Goal: Answer question/provide support: Share knowledge or assist other users

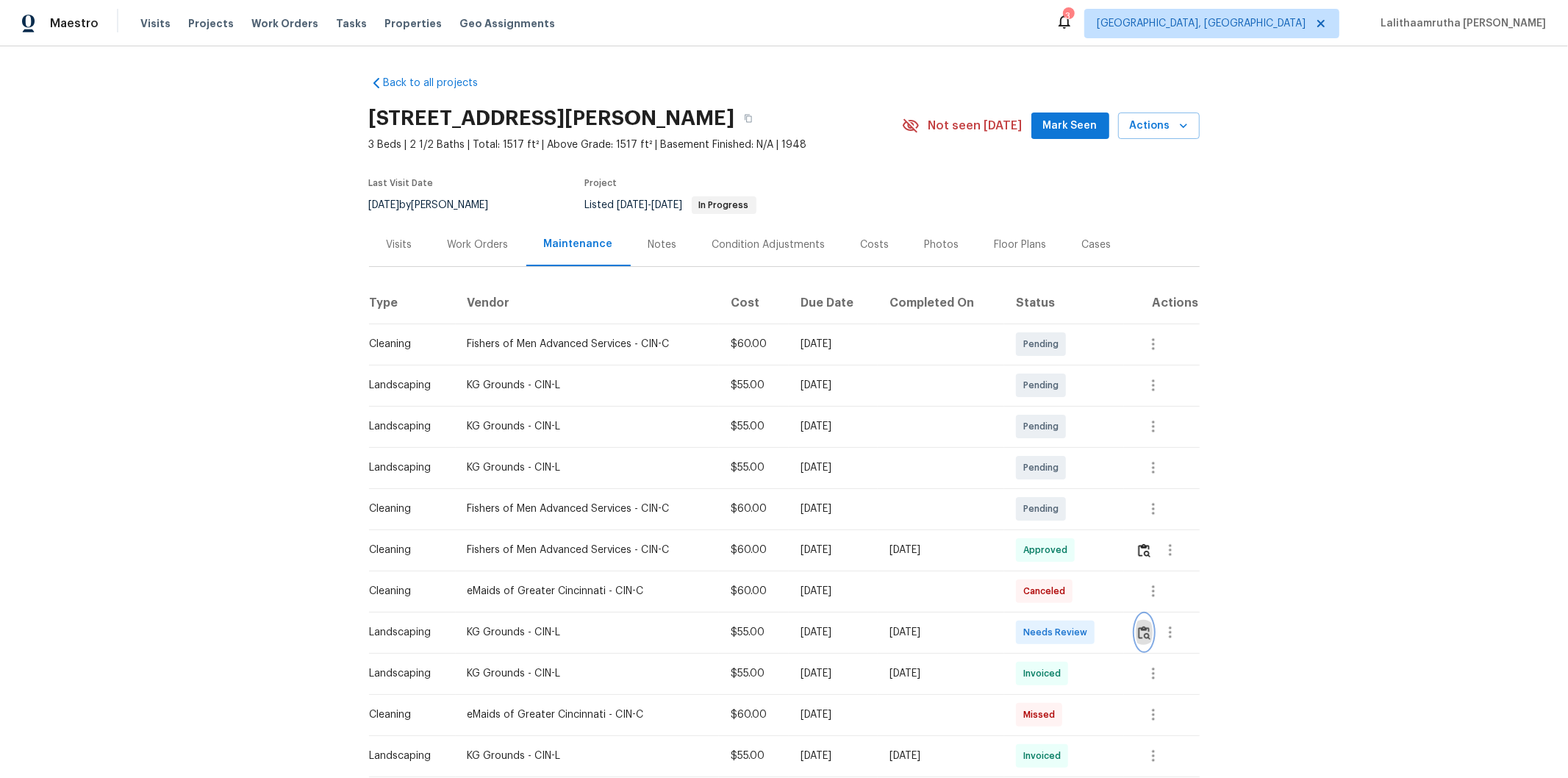
click at [1143, 643] on button "button" at bounding box center [1144, 631] width 16 height 36
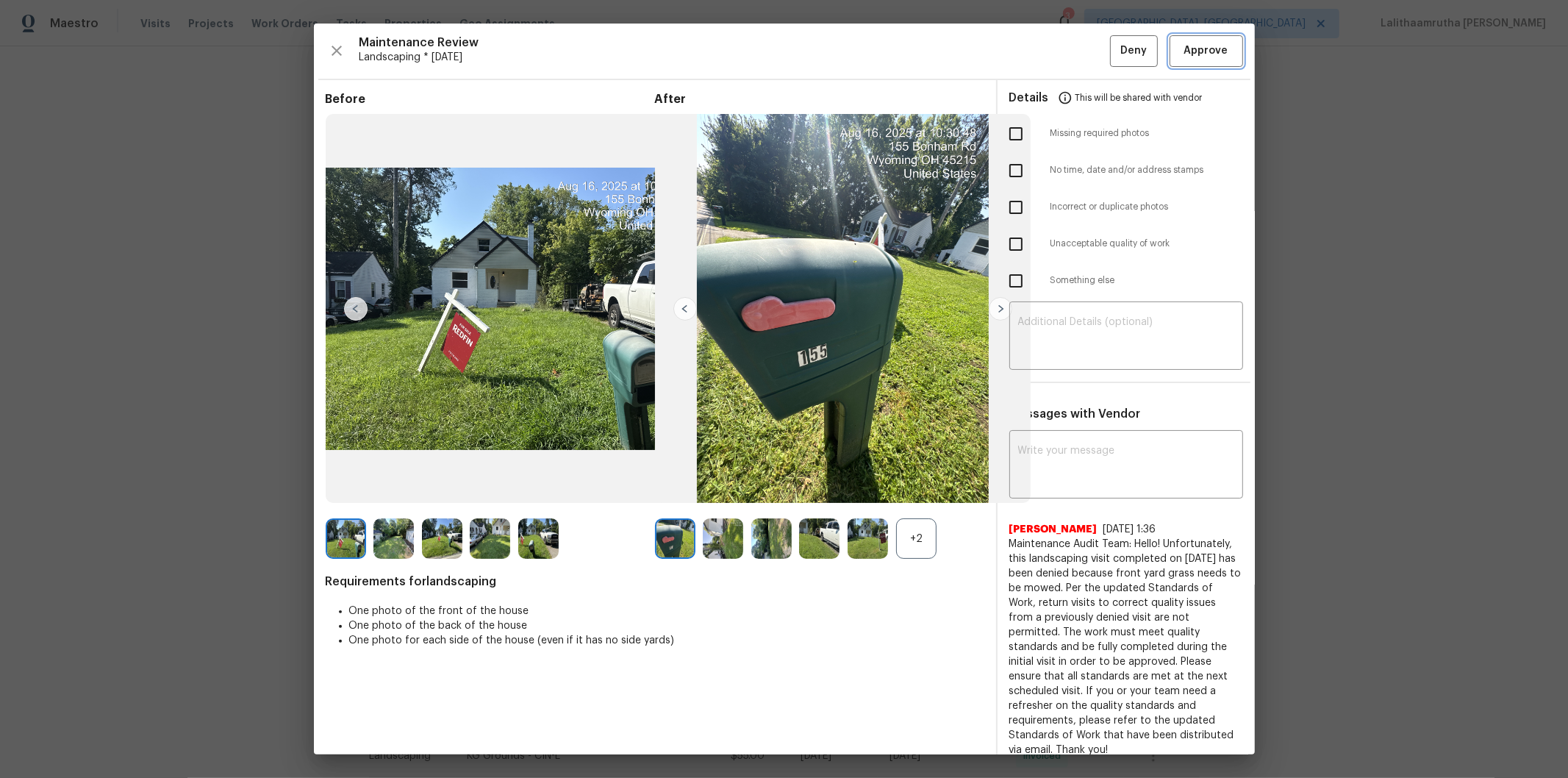
click at [1197, 49] on span "Approve" at bounding box center [1206, 50] width 44 height 18
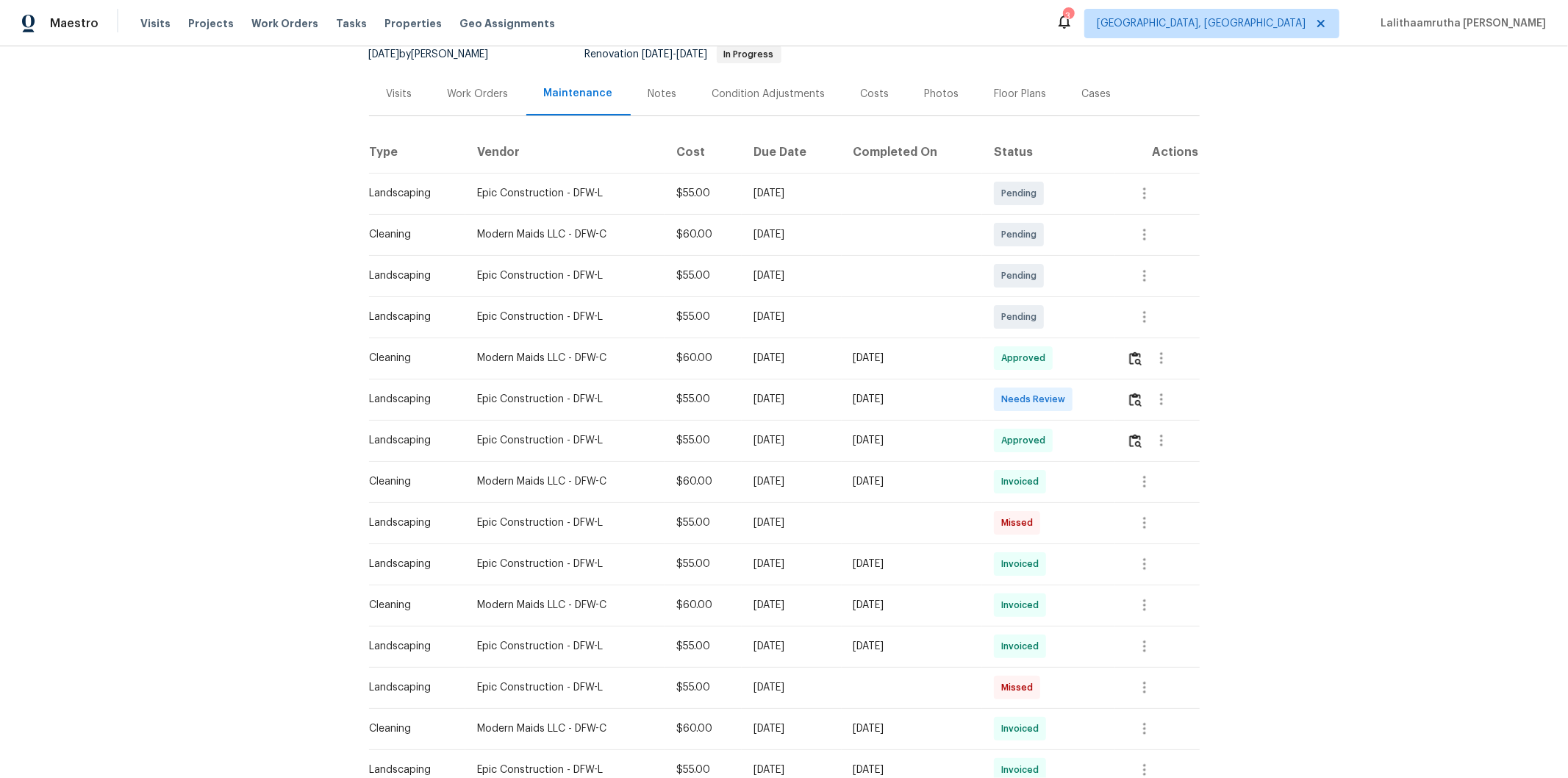
scroll to position [163, 0]
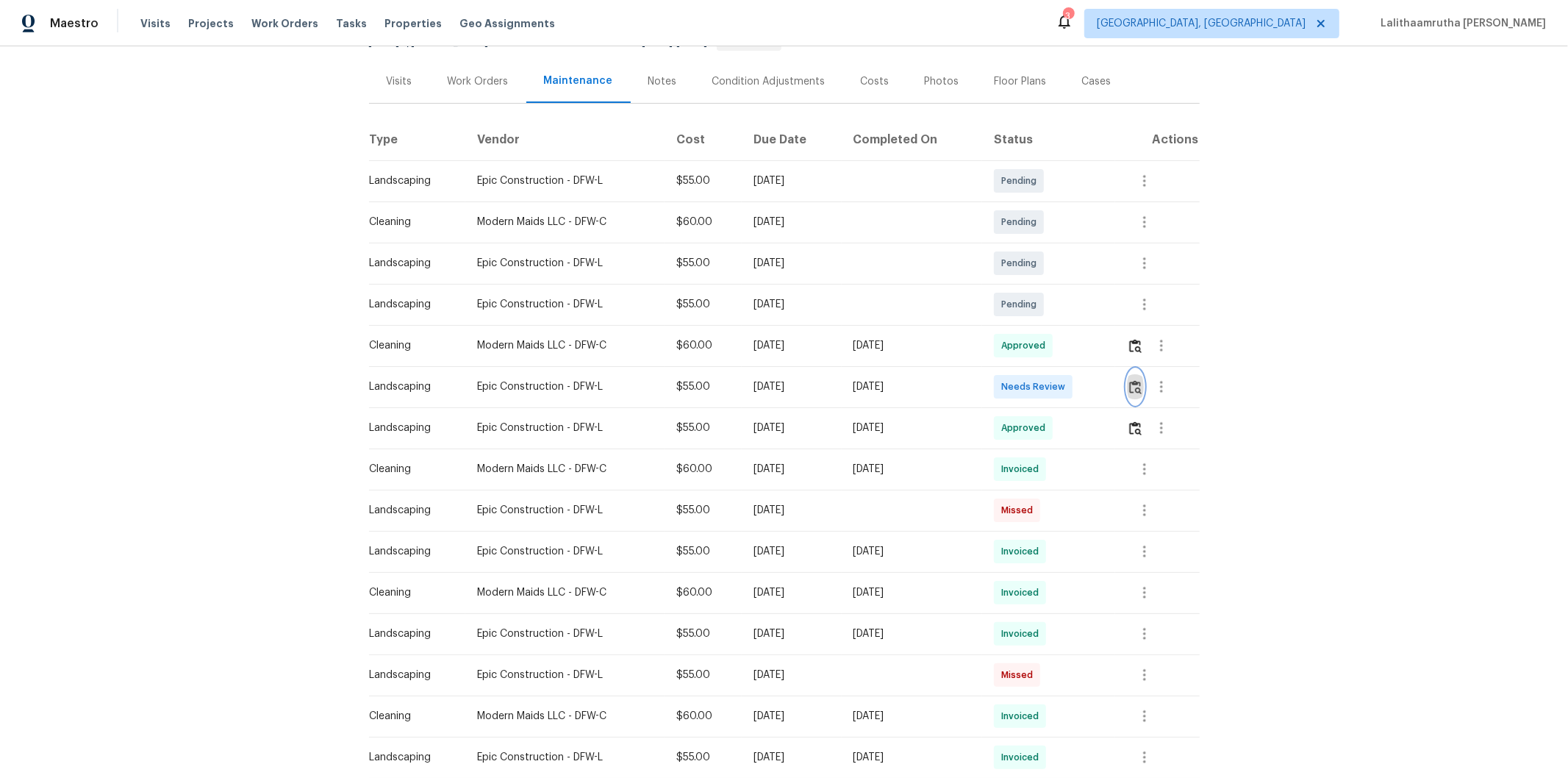
click at [1115, 380] on img "button" at bounding box center [1136, 387] width 12 height 14
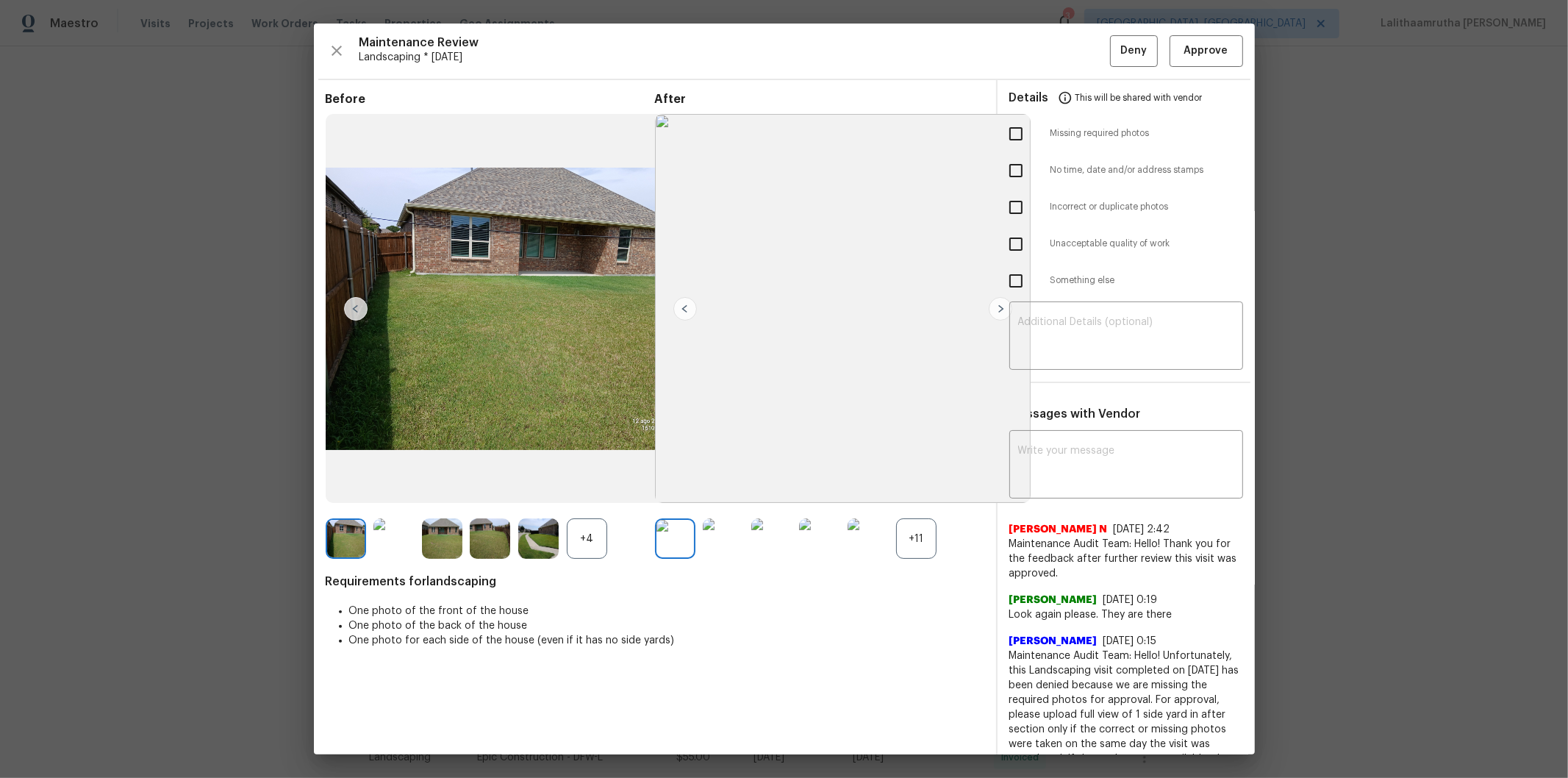
click at [917, 522] on div "+11" at bounding box center [916, 538] width 41 height 41
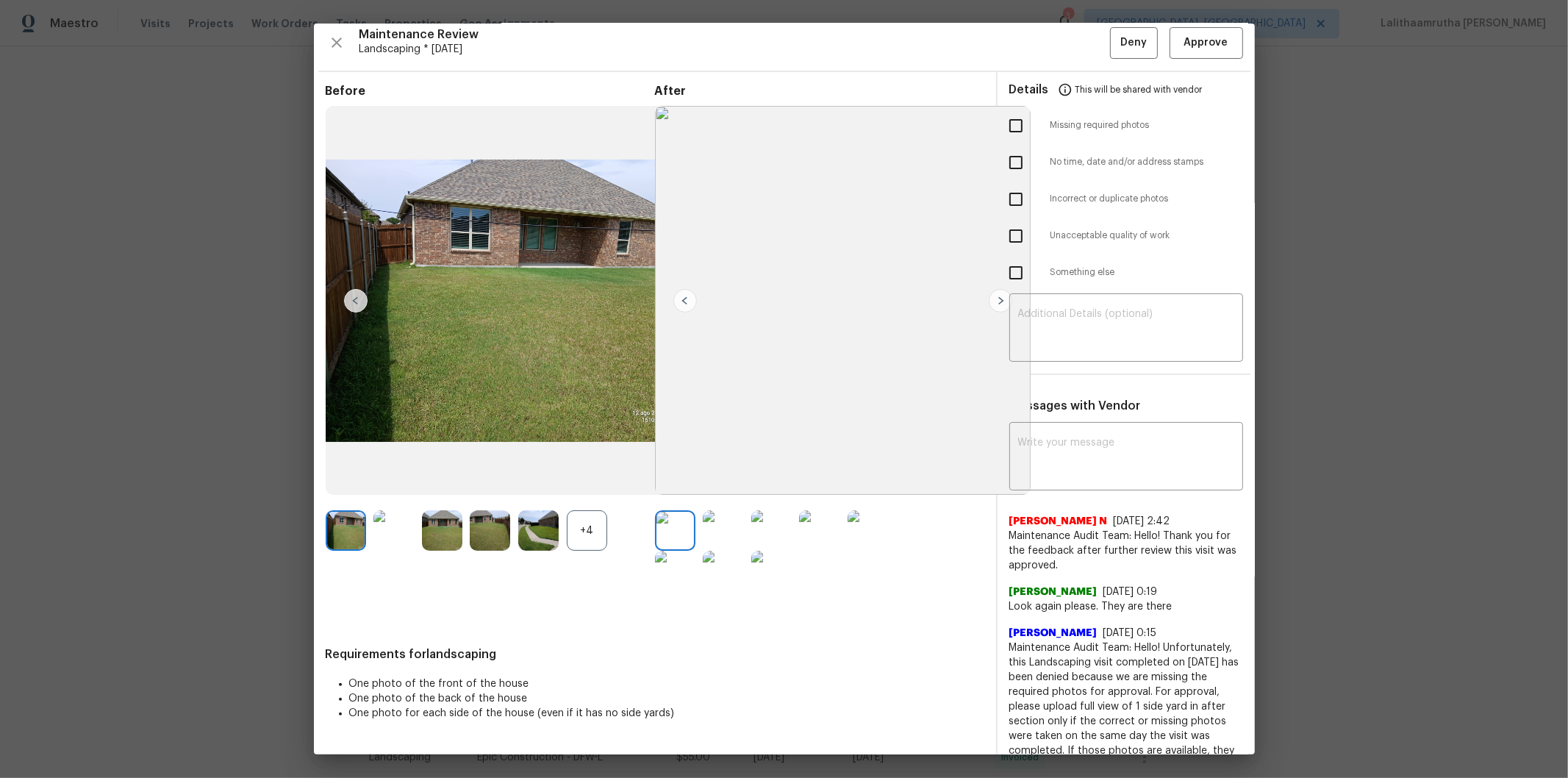
scroll to position [0, 0]
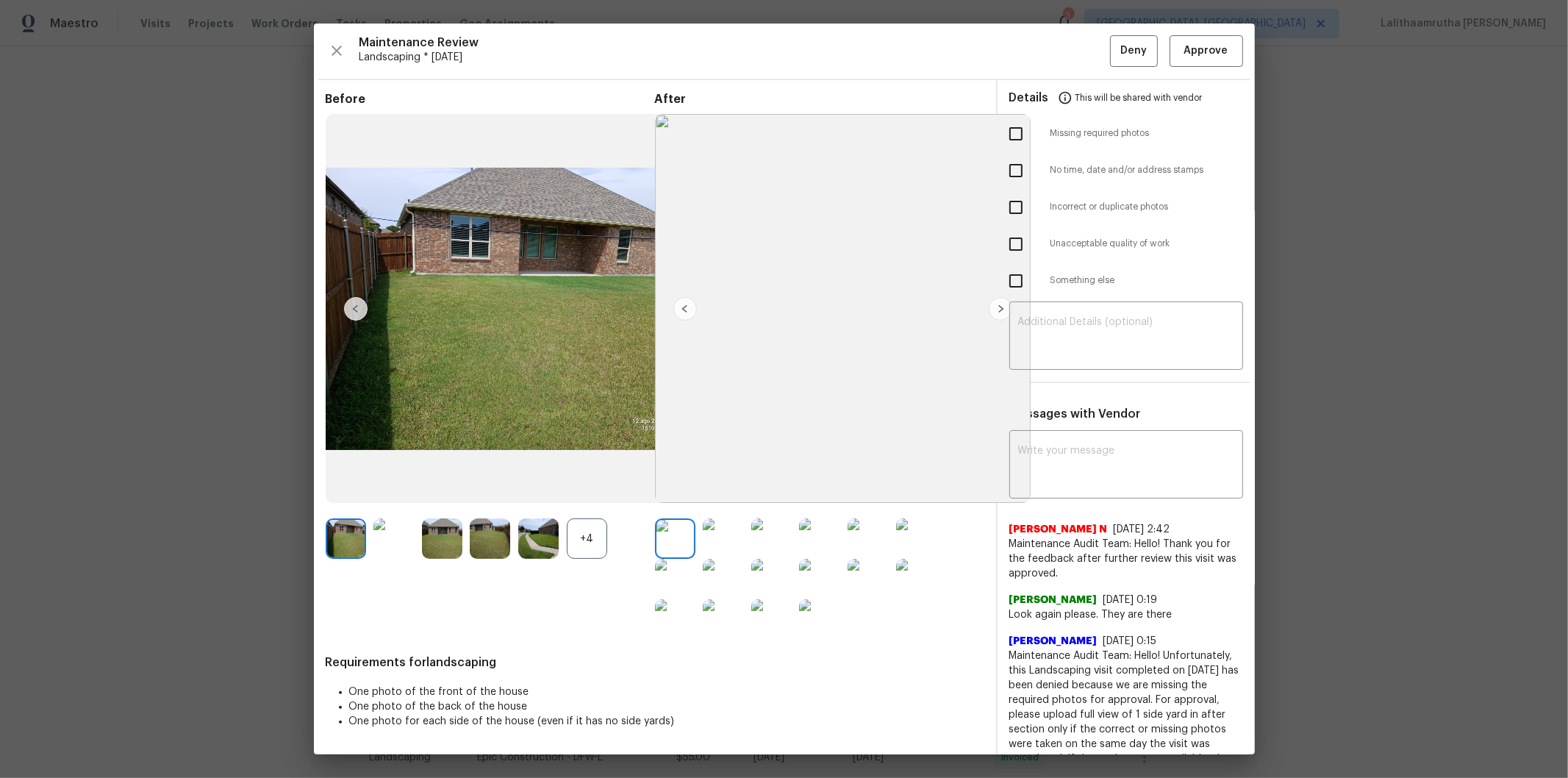
click at [745, 522] on div at bounding box center [727, 538] width 49 height 41
click at [758, 522] on img at bounding box center [771, 538] width 41 height 41
click at [788, 522] on div at bounding box center [776, 538] width 49 height 41
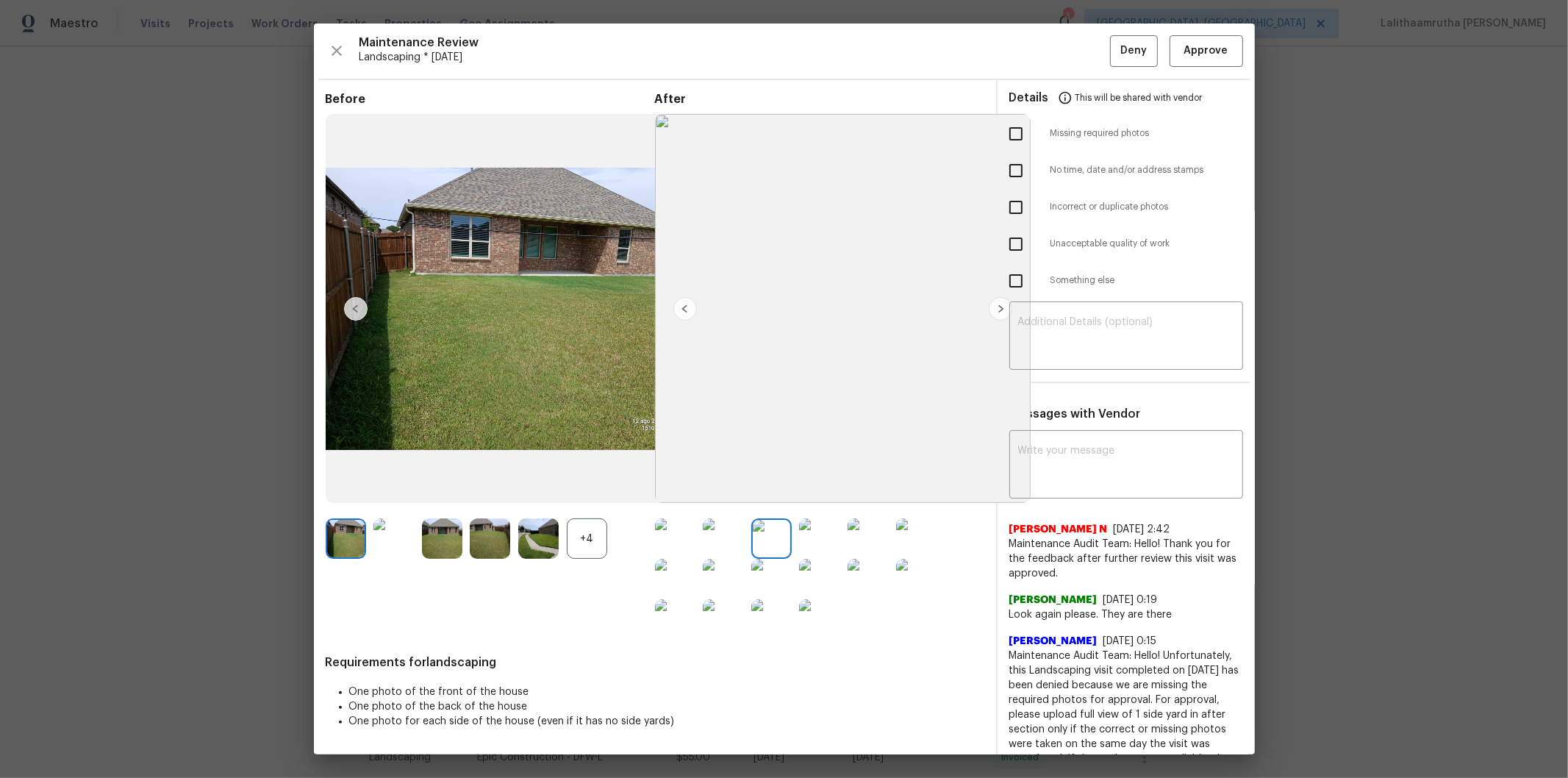
click at [802, 522] on img at bounding box center [819, 538] width 41 height 41
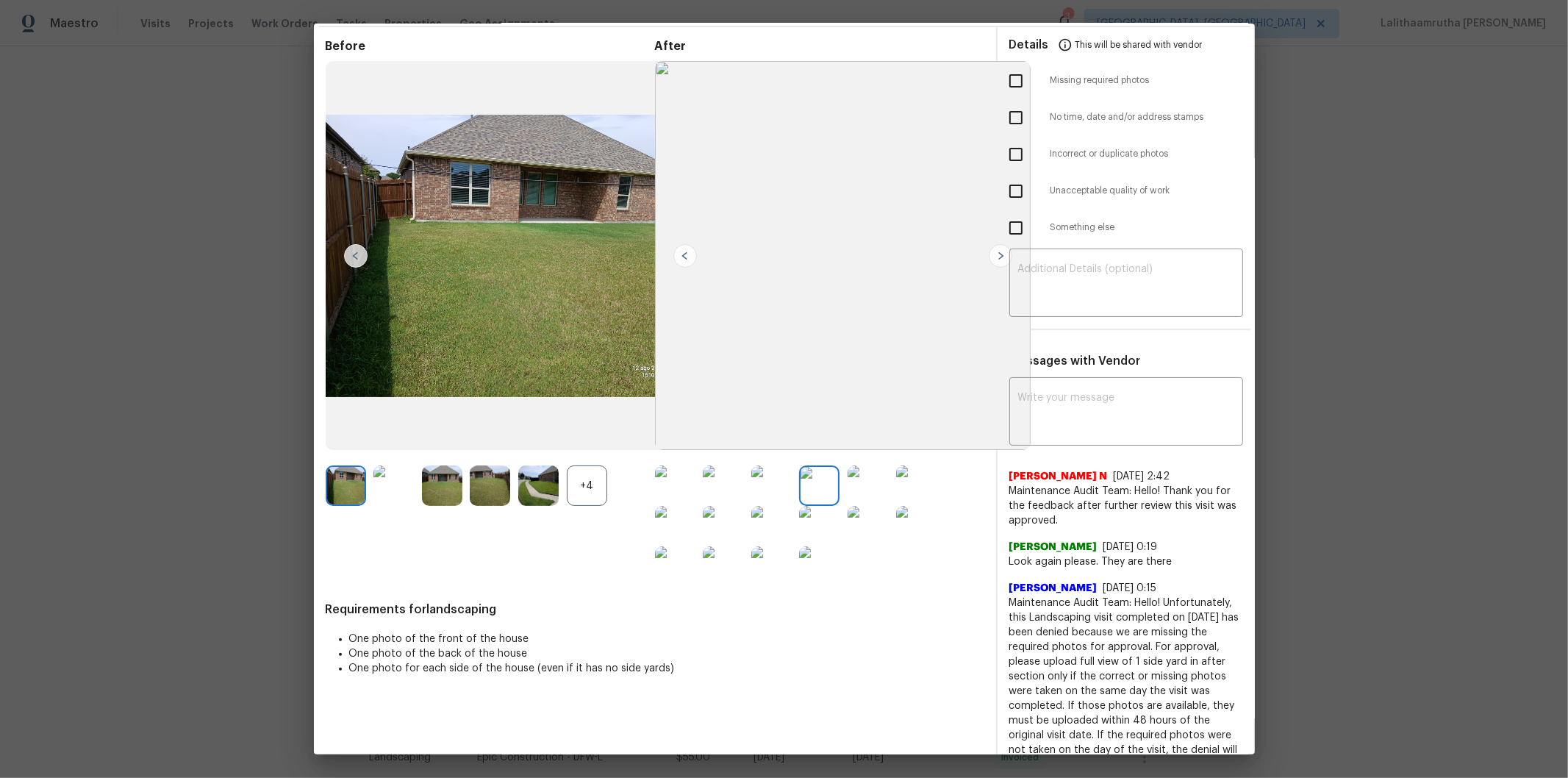
scroll to position [82, 0]
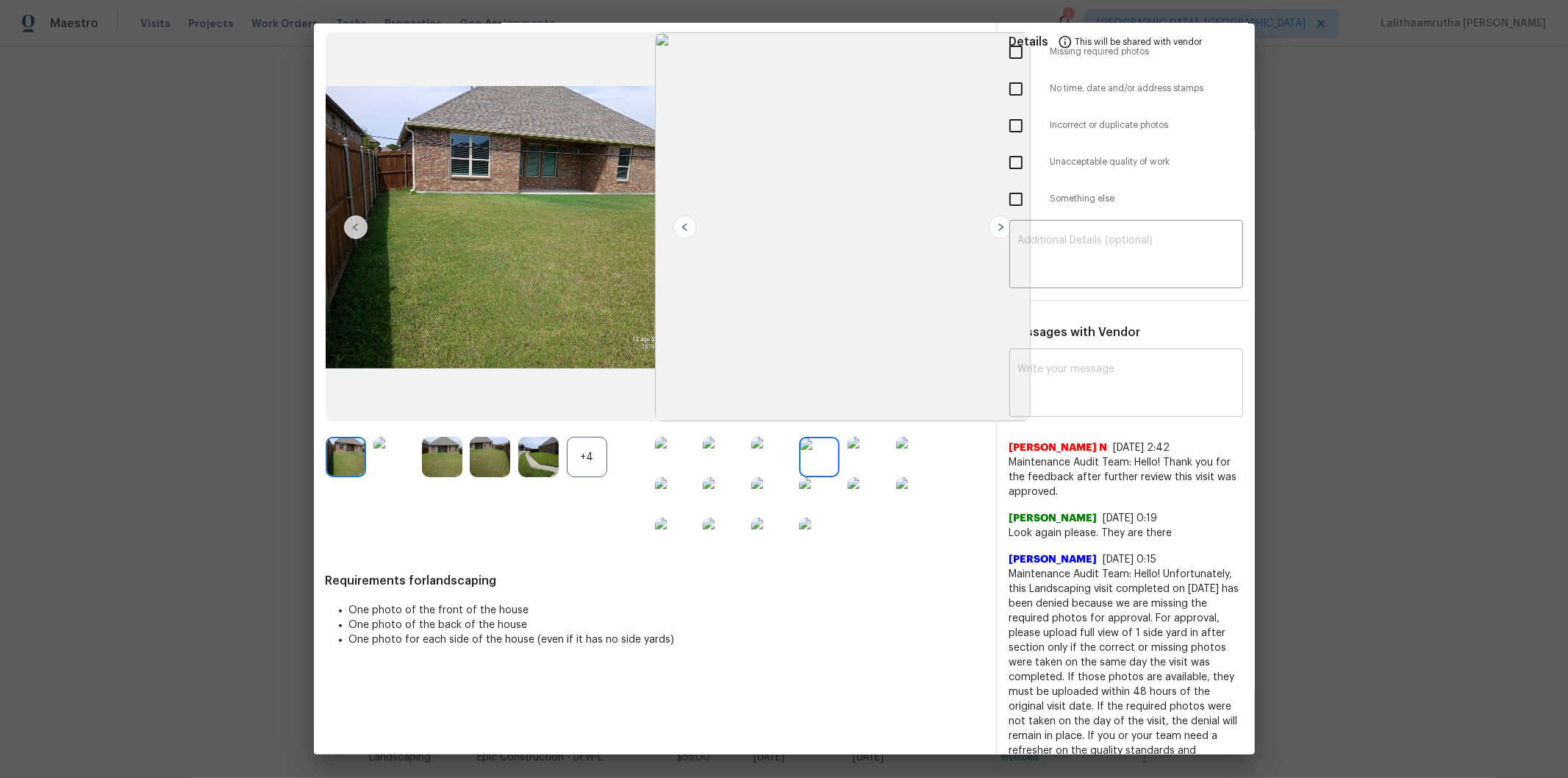
click at [1034, 379] on textarea at bounding box center [1126, 383] width 216 height 41
paste textarea "Maintenance Audit Team: Hello! Unfortunately, this landscaping visit completed …"
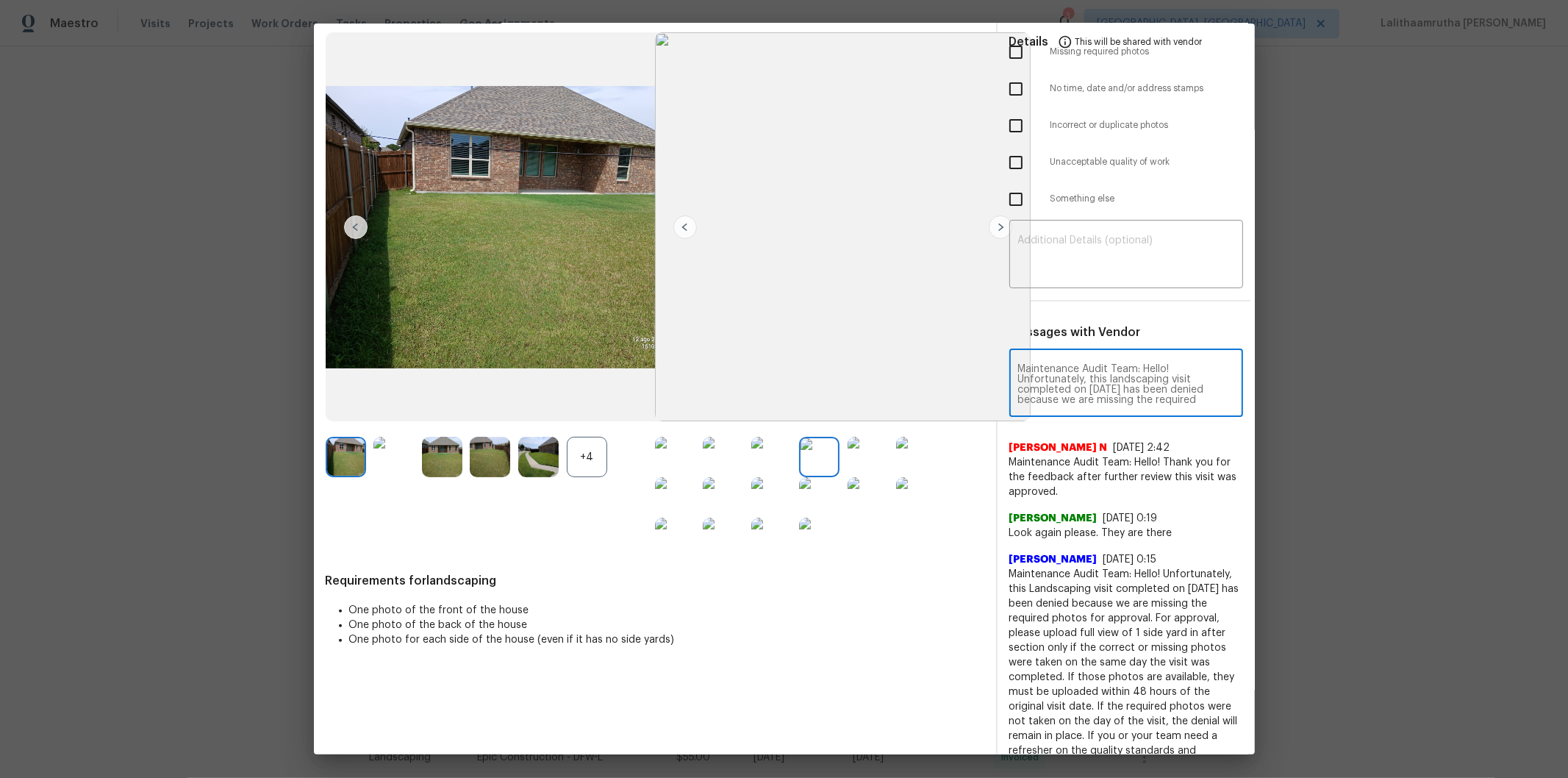
scroll to position [206, 0]
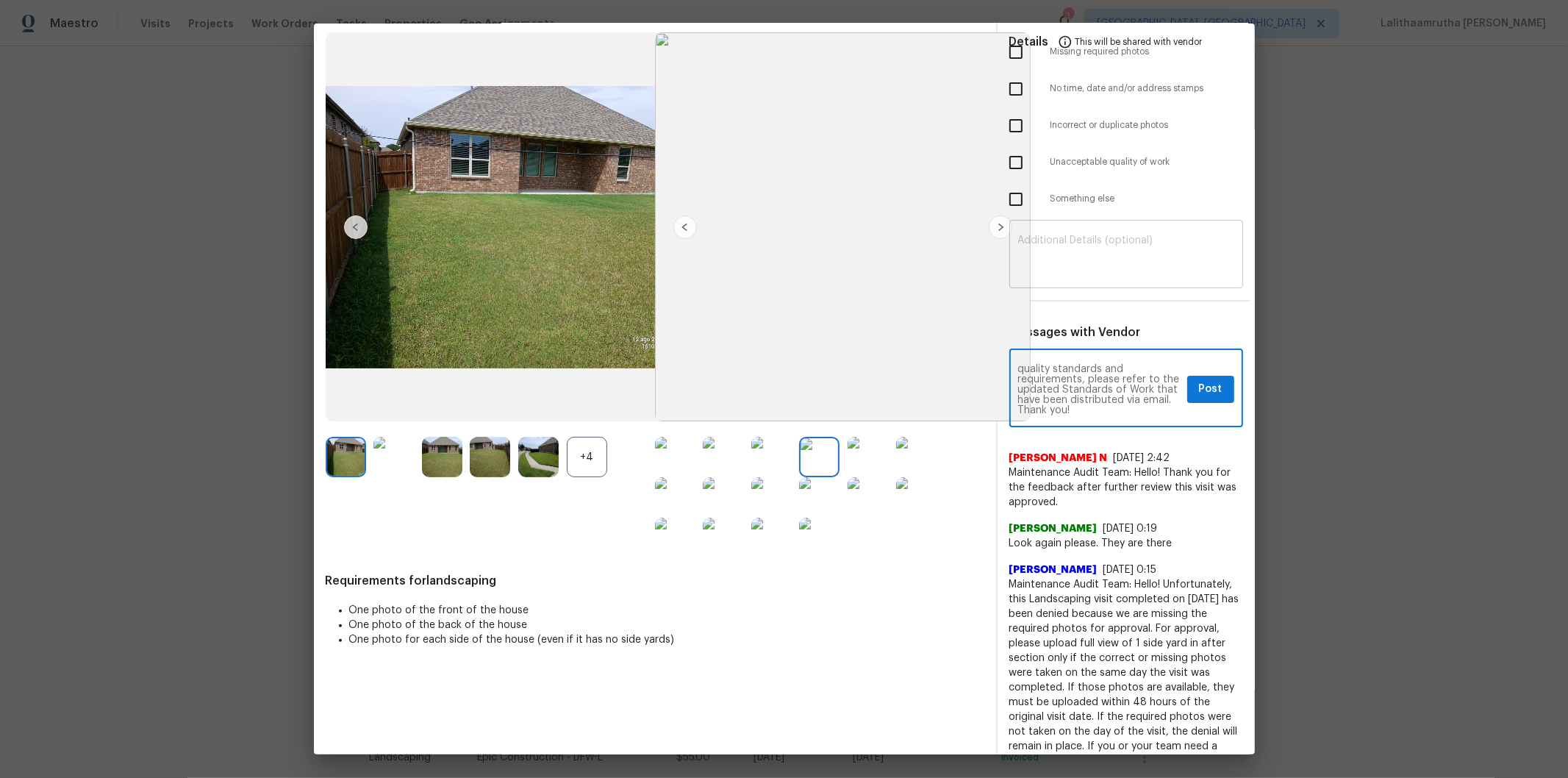
type textarea "Maintenance Audit Team: Hello! Unfortunately, this landscaping visit completed …"
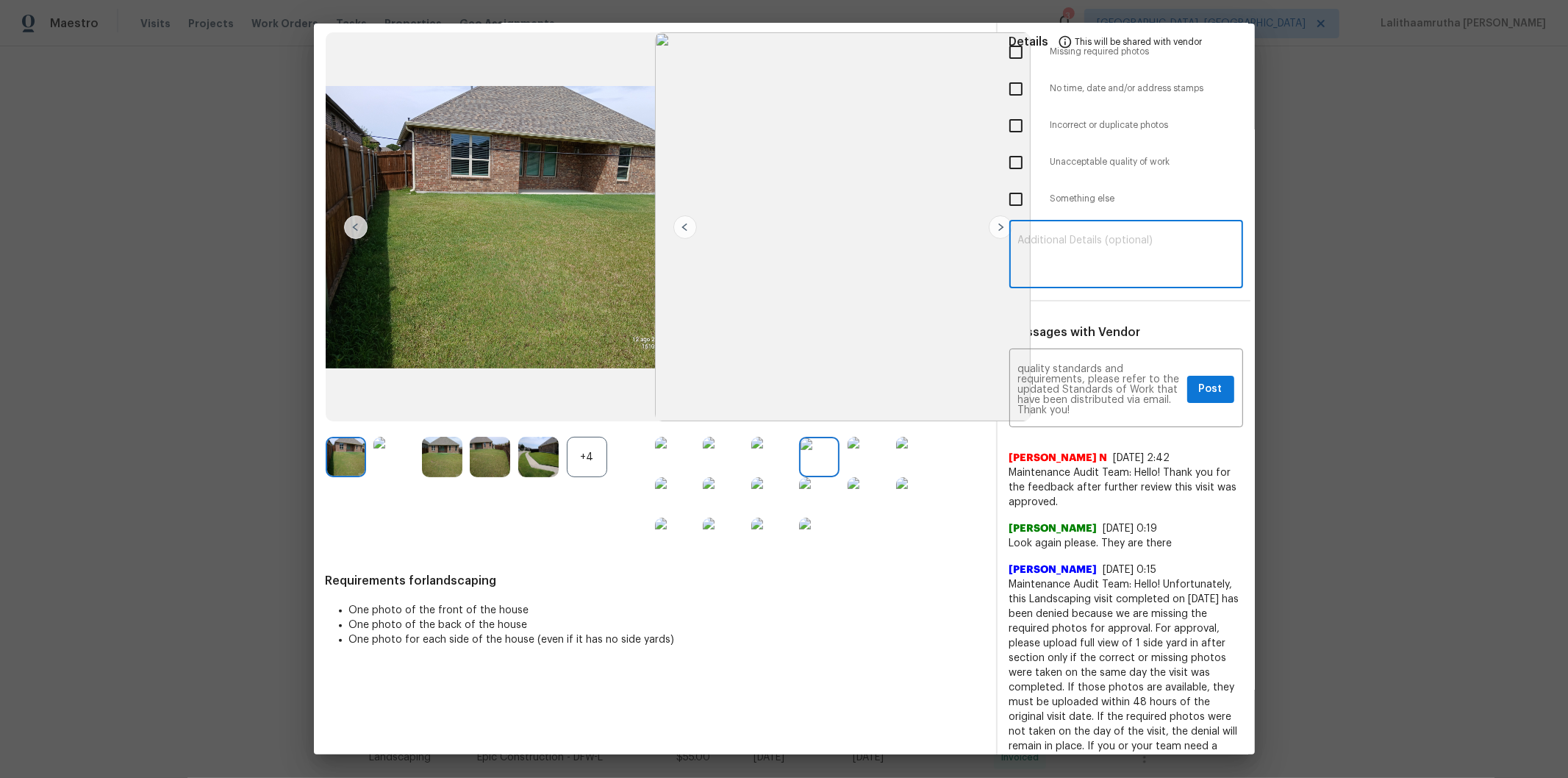
click at [1111, 236] on textarea at bounding box center [1126, 255] width 216 height 41
paste textarea "Maintenance Audit Team: Hello! Unfortunately, this landscaping visit completed …"
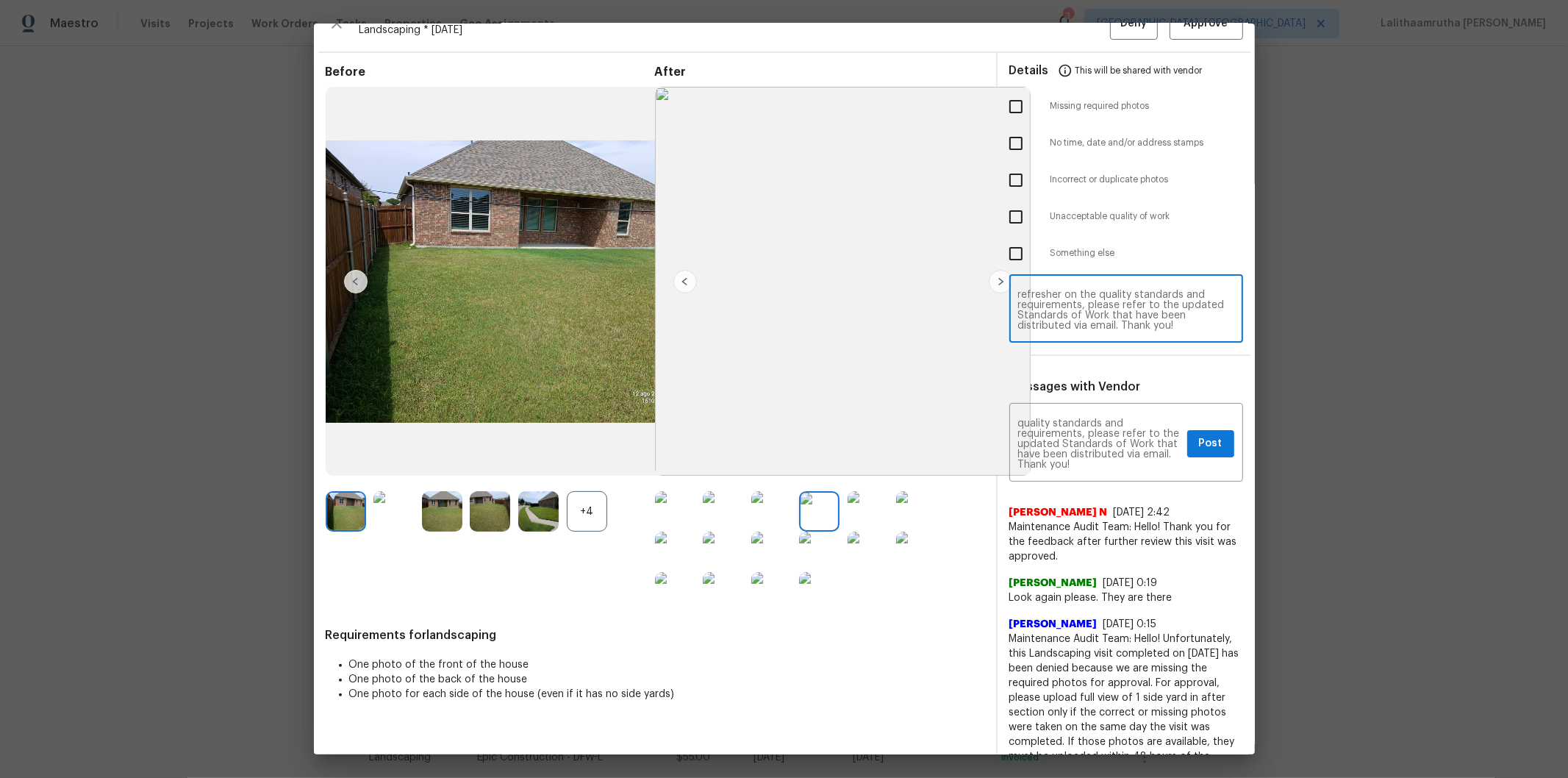
scroll to position [0, 0]
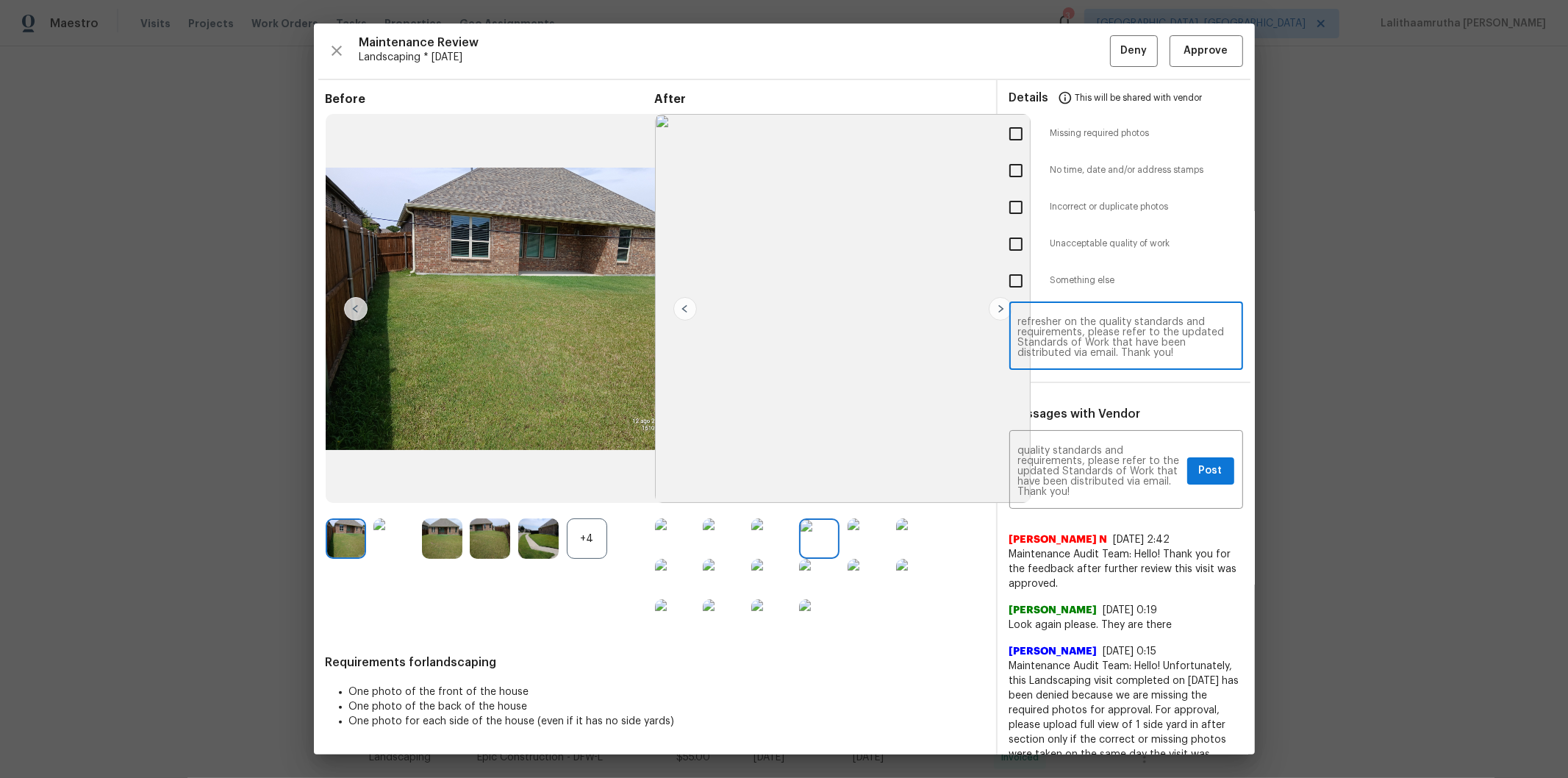
type textarea "Maintenance Audit Team: Hello! Unfortunately, this landscaping visit completed …"
click at [1006, 134] on input "checkbox" at bounding box center [1016, 134] width 31 height 31
checkbox input "true"
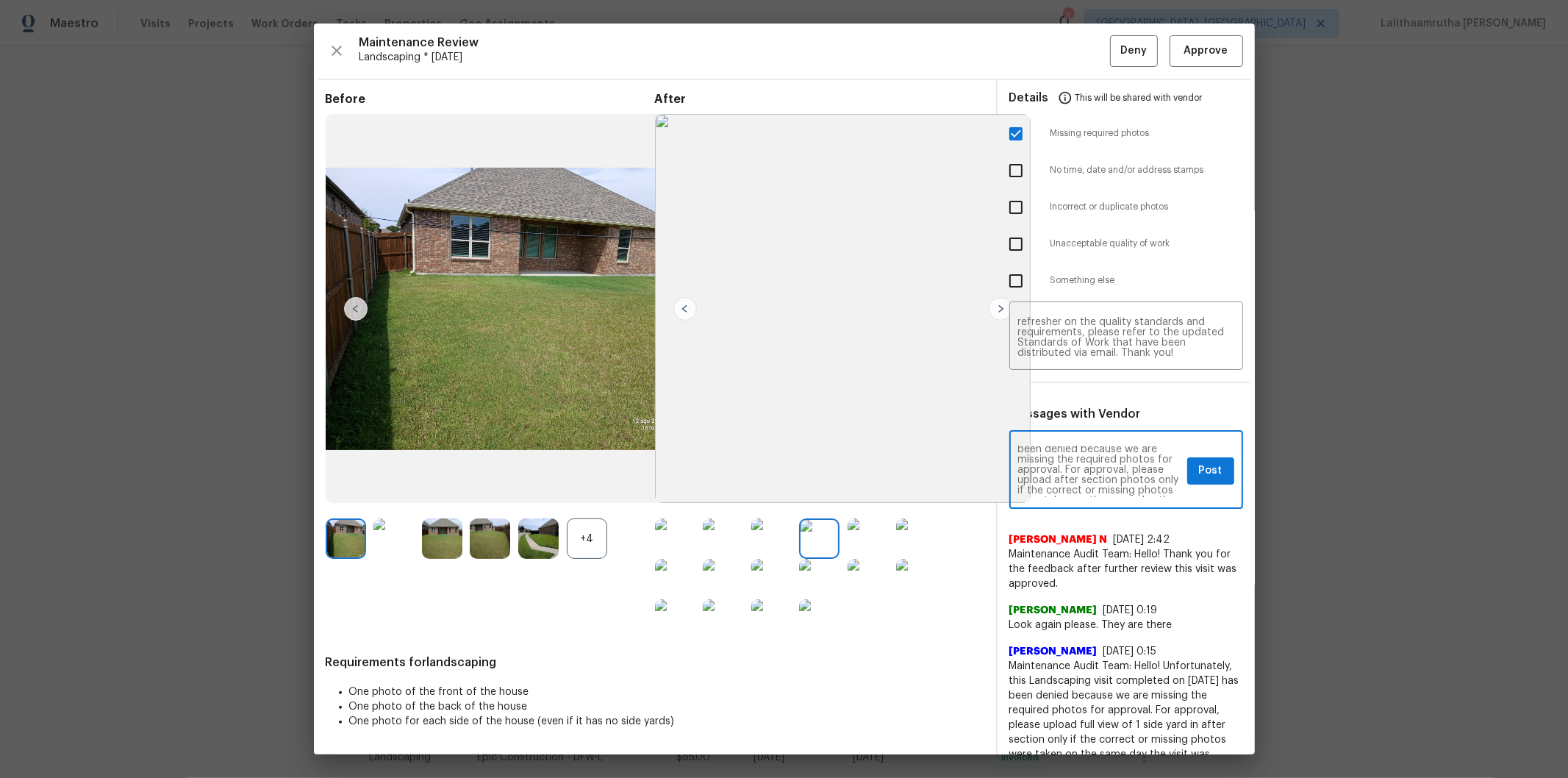
scroll to position [65, 0]
click at [1115, 481] on button "Post" at bounding box center [1211, 470] width 47 height 27
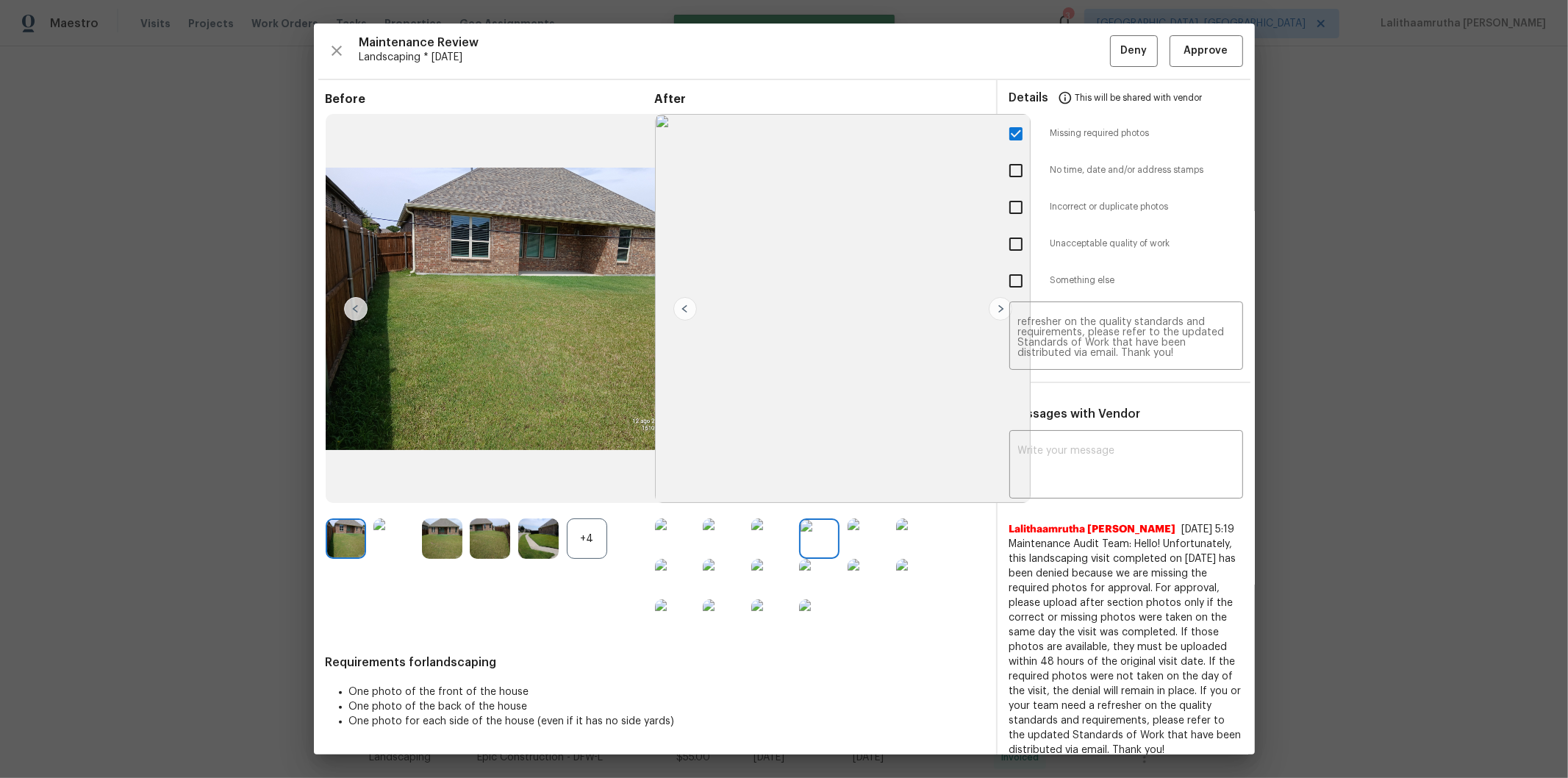
scroll to position [0, 0]
click at [1115, 48] on span "Deny" at bounding box center [1133, 50] width 27 height 18
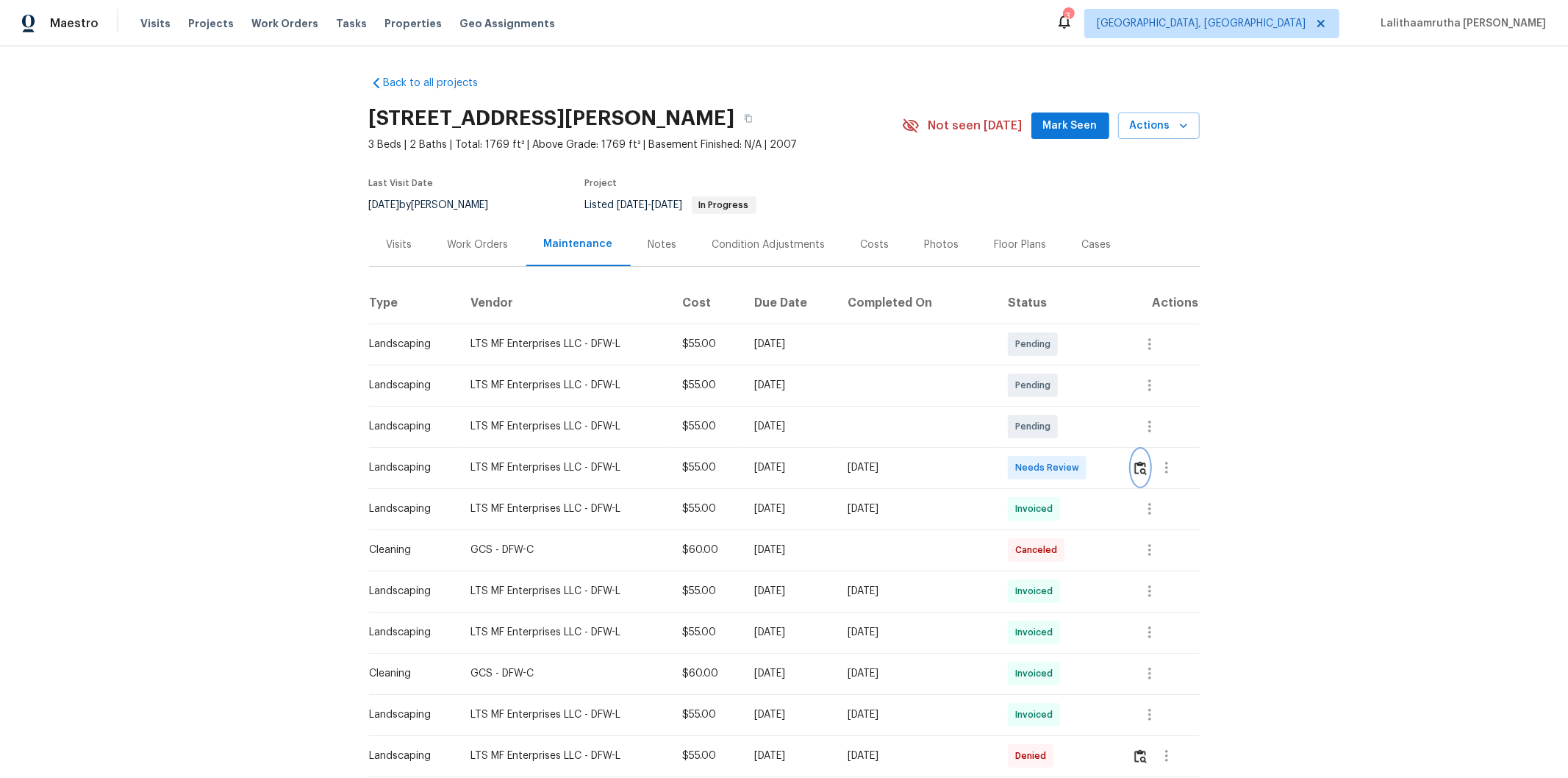
click at [1115, 461] on img "button" at bounding box center [1141, 467] width 12 height 14
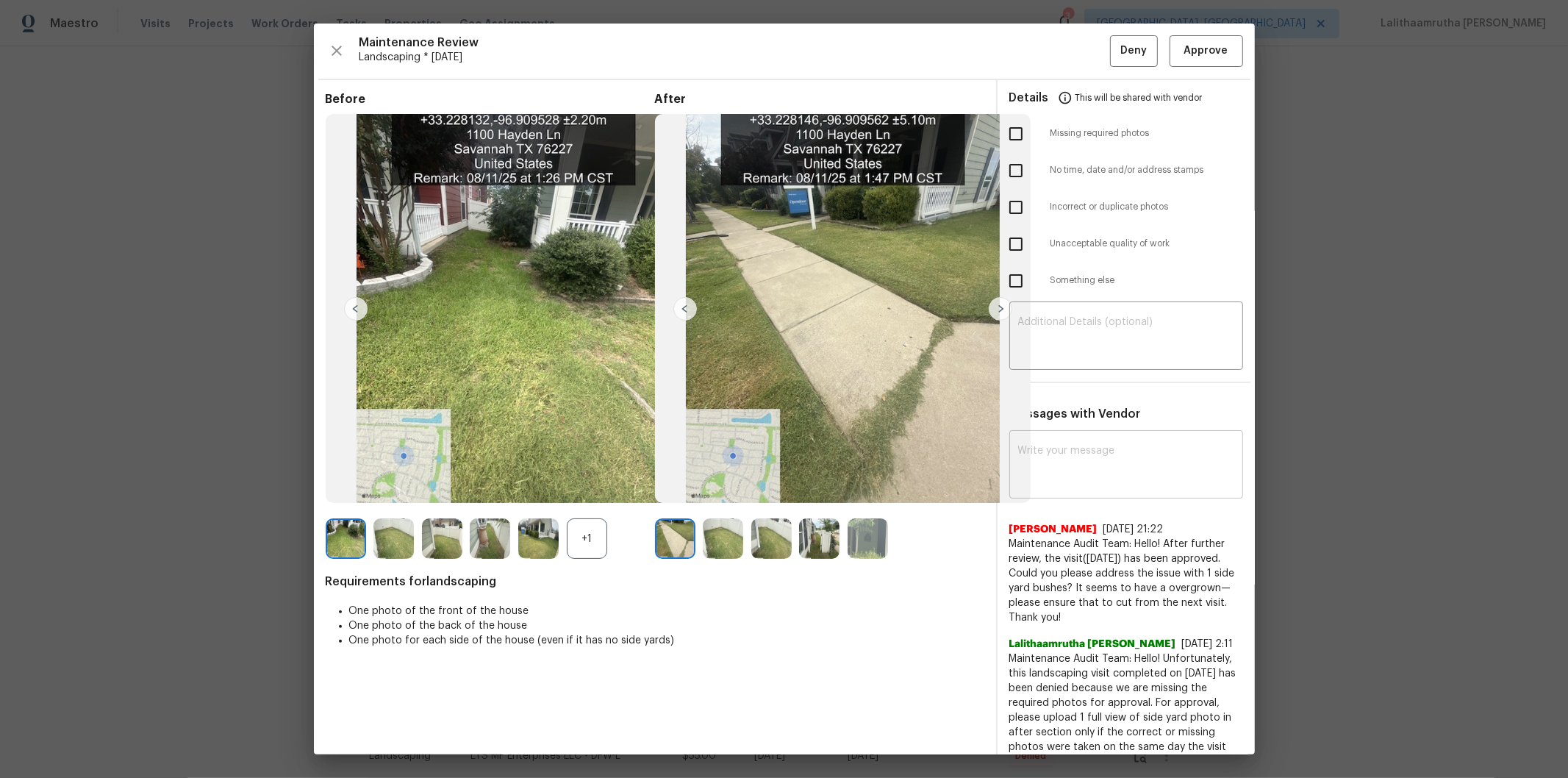
click at [1115, 440] on div "x ​" at bounding box center [1125, 466] width 233 height 65
paste textarea "Maintenance Audit Team: Hello! Unfortunately, this landscaping visit completed …"
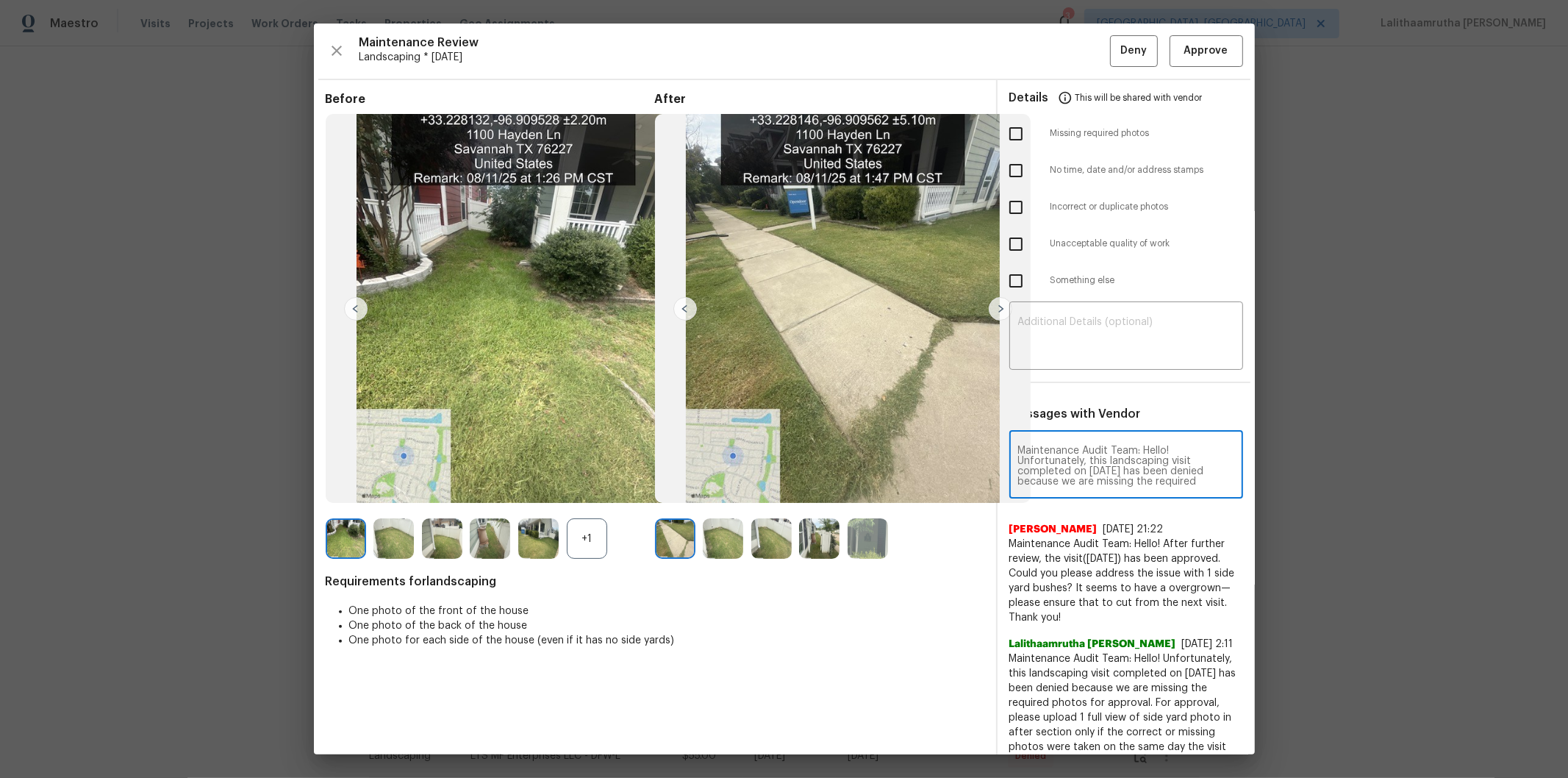
scroll to position [215, 0]
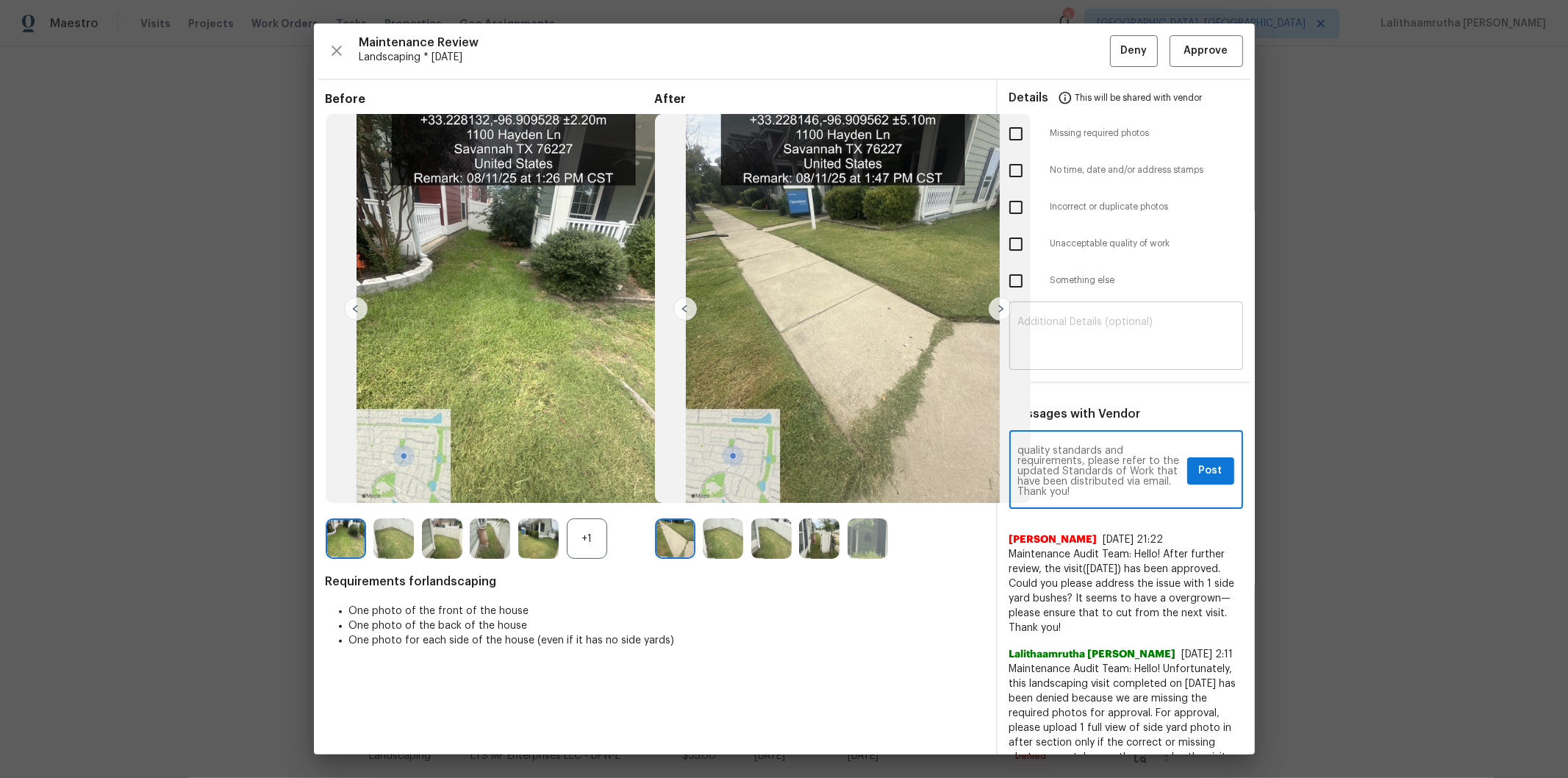
type textarea "Maintenance Audit Team: Hello! Unfortunately, this landscaping visit completed …"
click at [1105, 327] on textarea at bounding box center [1126, 337] width 216 height 41
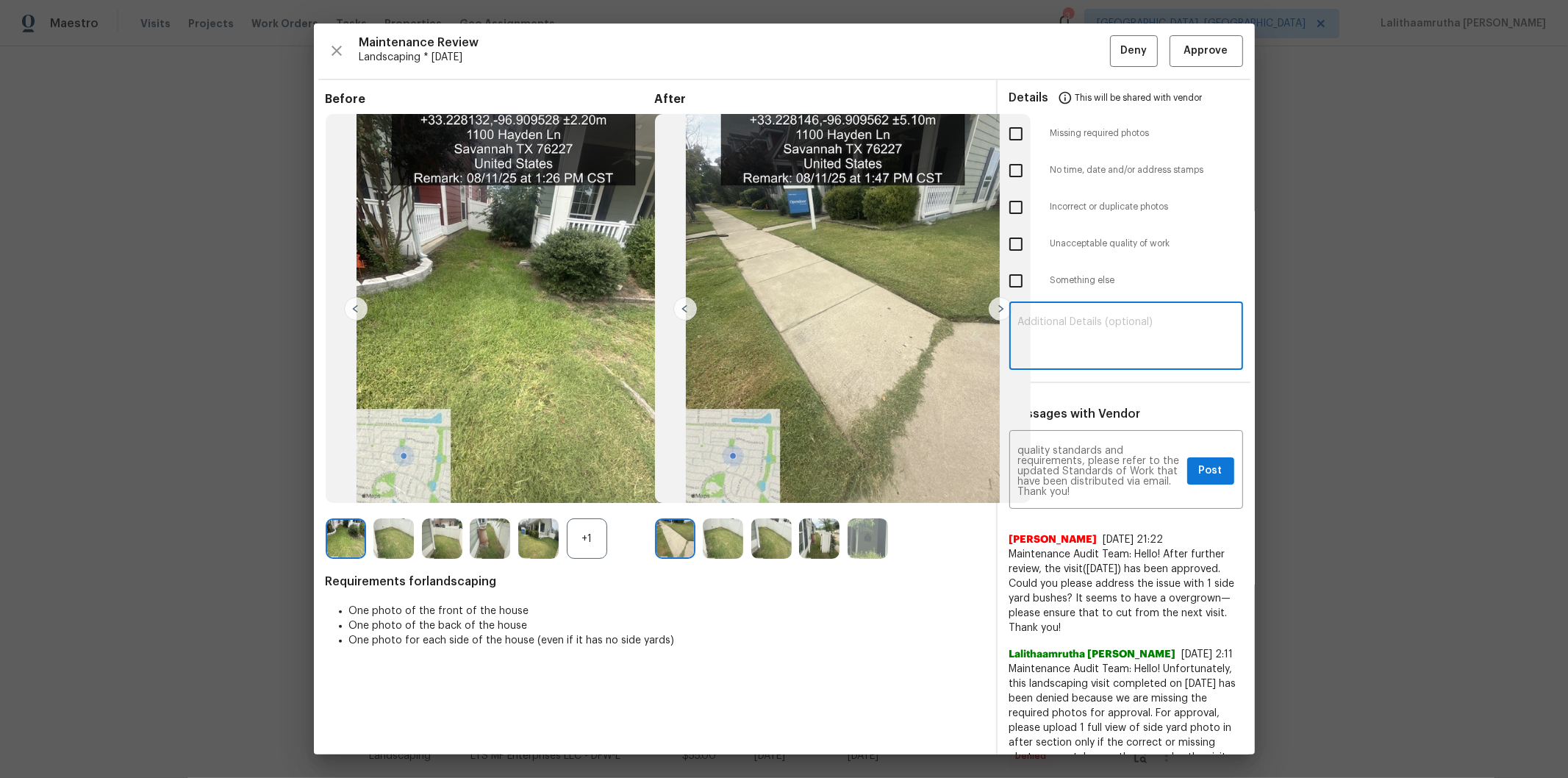
paste textarea "Maintenance Audit Team: Hello! Unfortunately, this landscaping visit completed …"
type textarea "Maintenance Audit Team: Hello! Unfortunately, this landscaping visit completed …"
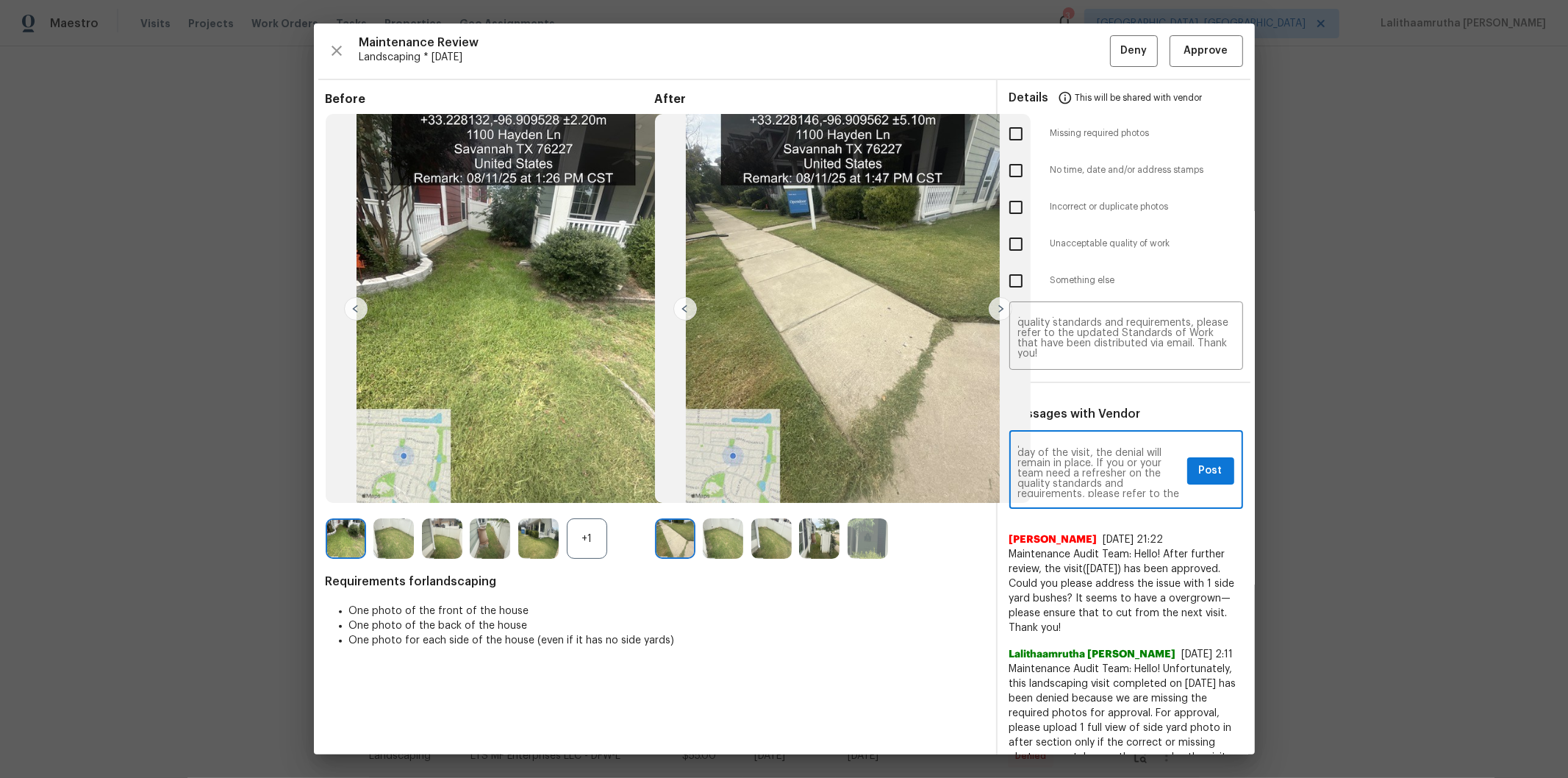
scroll to position [163, 0]
click at [1115, 475] on span "Post" at bounding box center [1210, 470] width 23 height 18
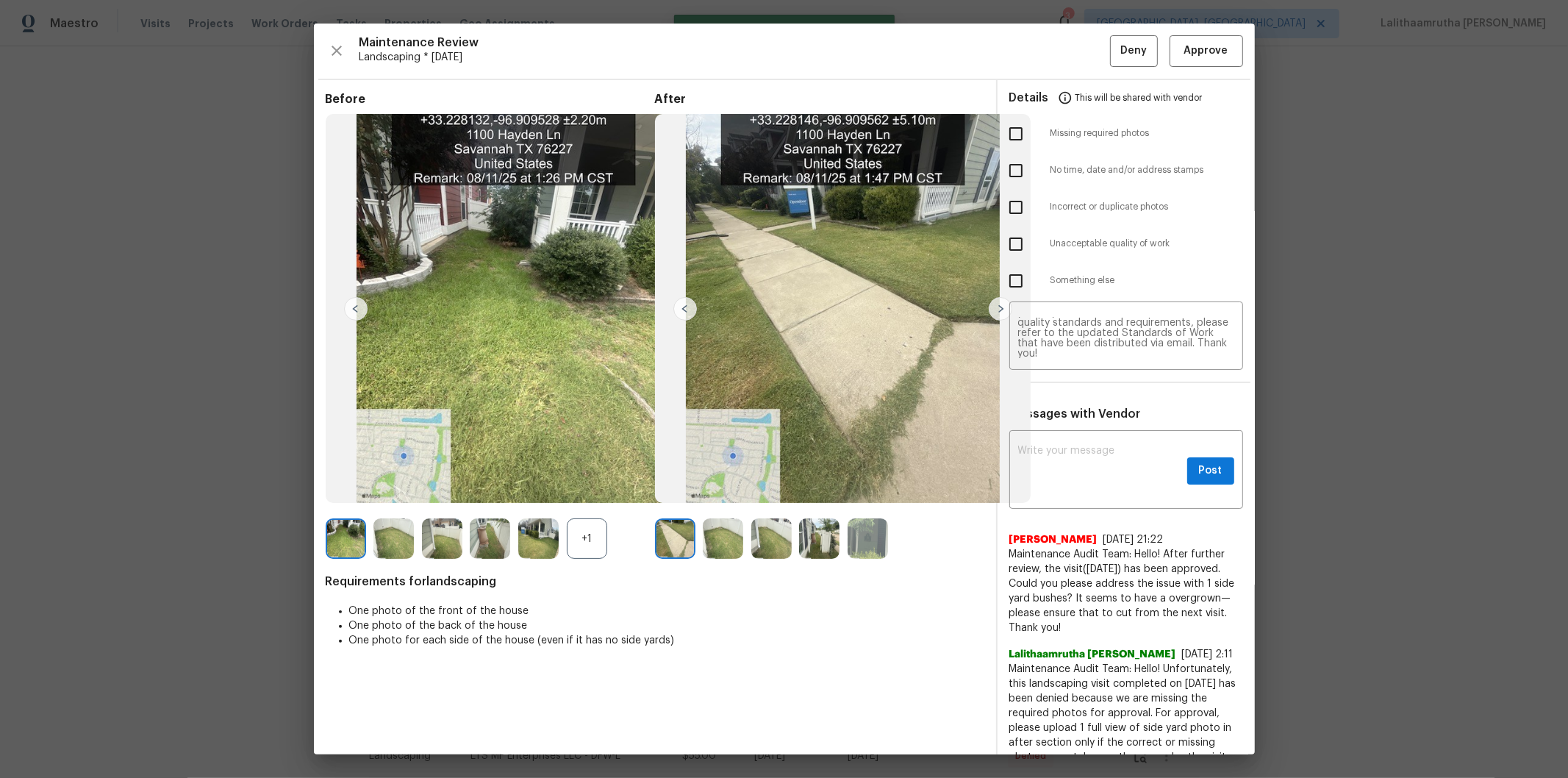
click at [1009, 140] on input "checkbox" at bounding box center [1016, 134] width 31 height 31
checkbox input "true"
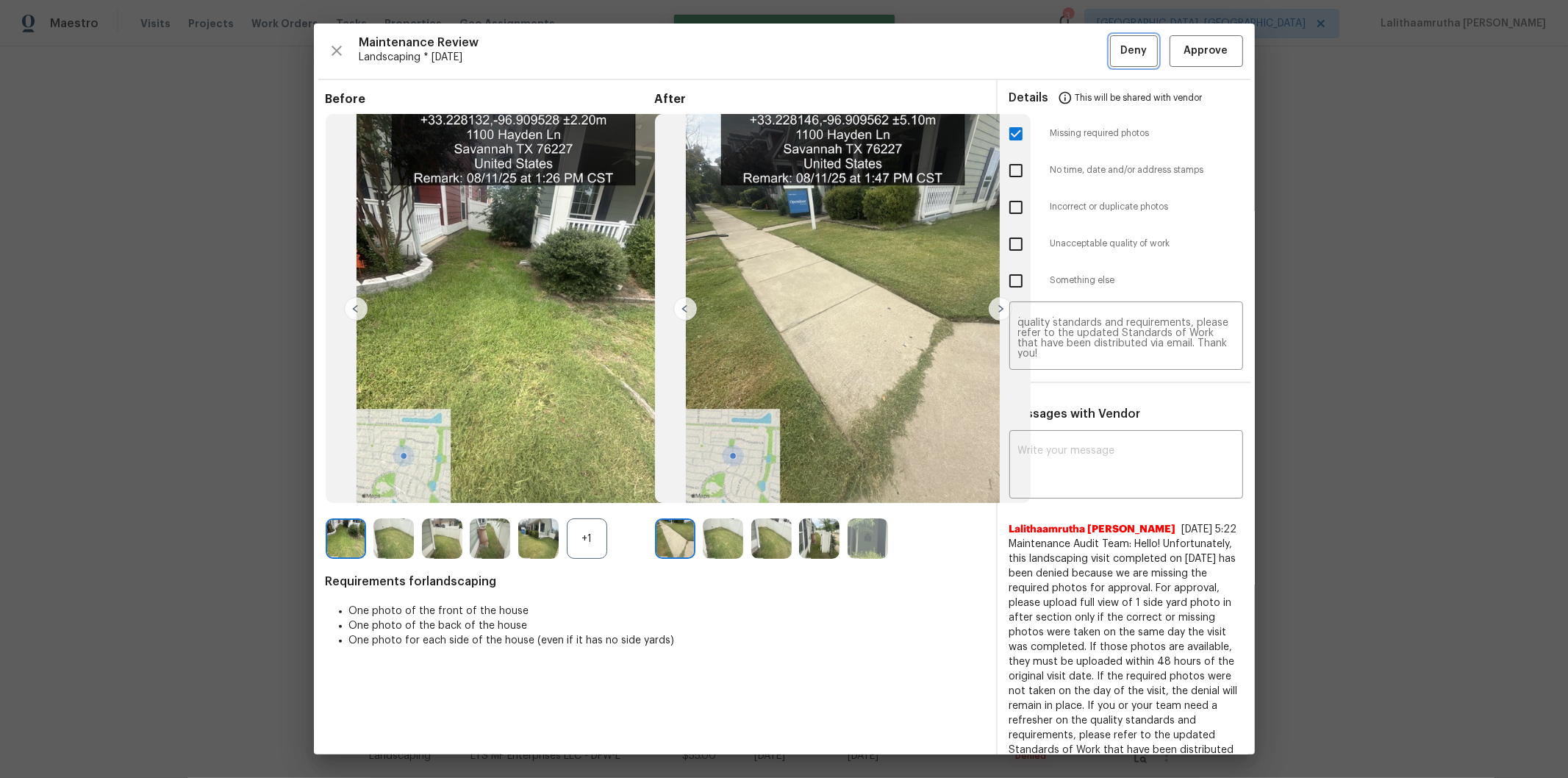
click at [1115, 56] on span "Deny" at bounding box center [1133, 50] width 27 height 18
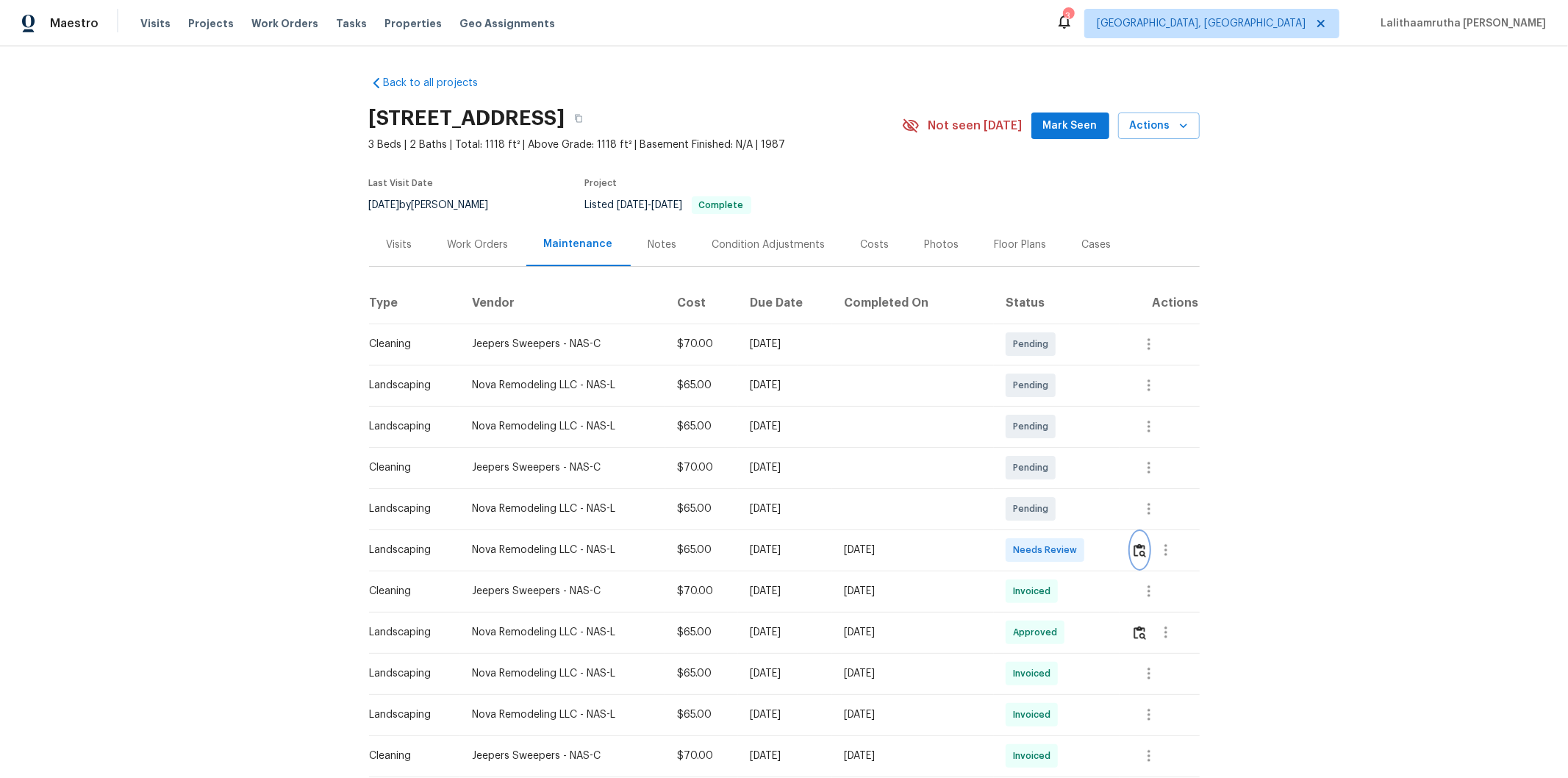
click at [1134, 546] on img "button" at bounding box center [1140, 550] width 12 height 14
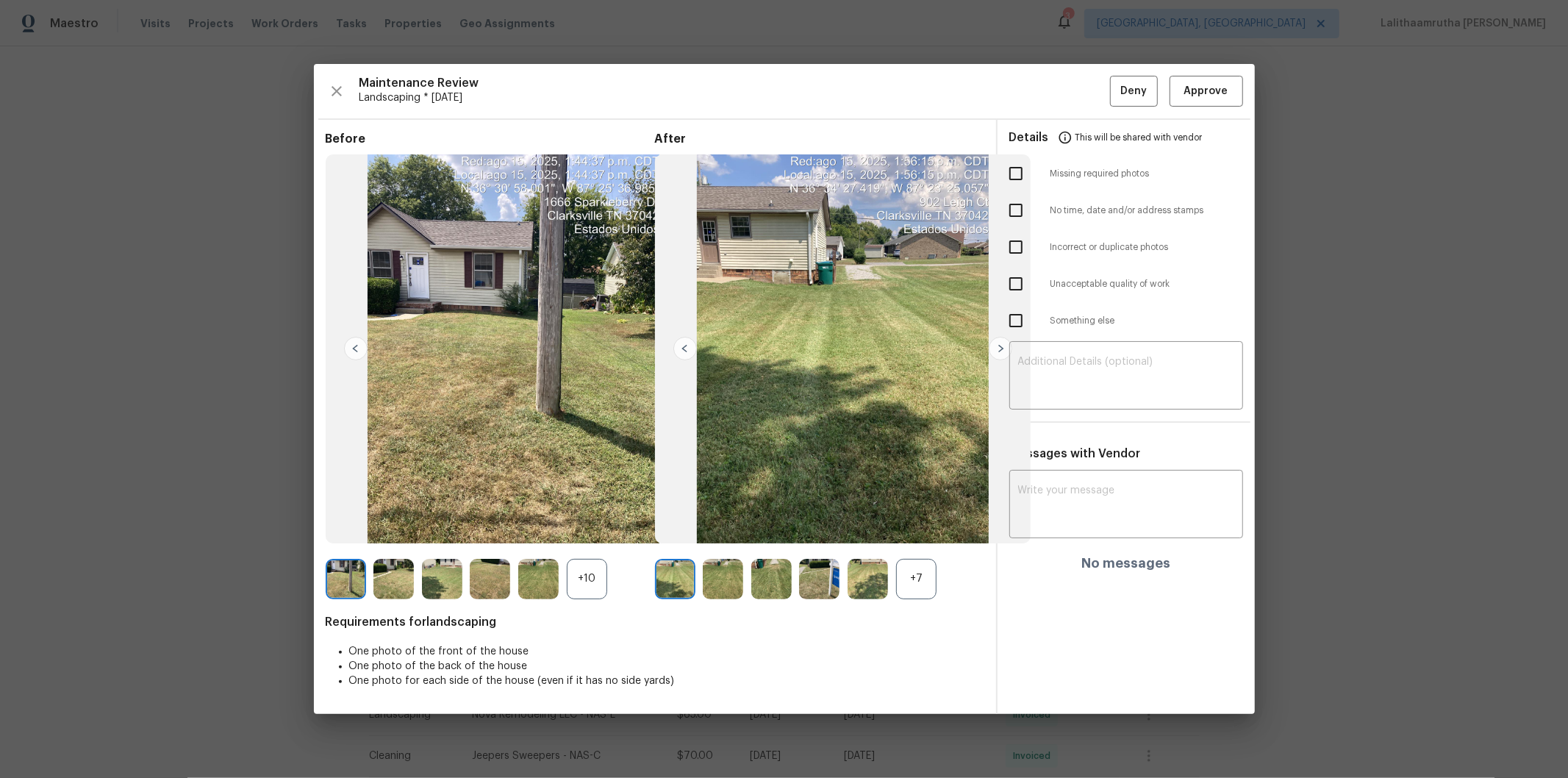
click at [1210, 70] on div "Maintenance Review Landscaping * Mon, Aug 11 Deny Approve Before +10 After +7 R…" at bounding box center [784, 389] width 941 height 651
click at [1210, 83] on span "Approve" at bounding box center [1206, 91] width 44 height 18
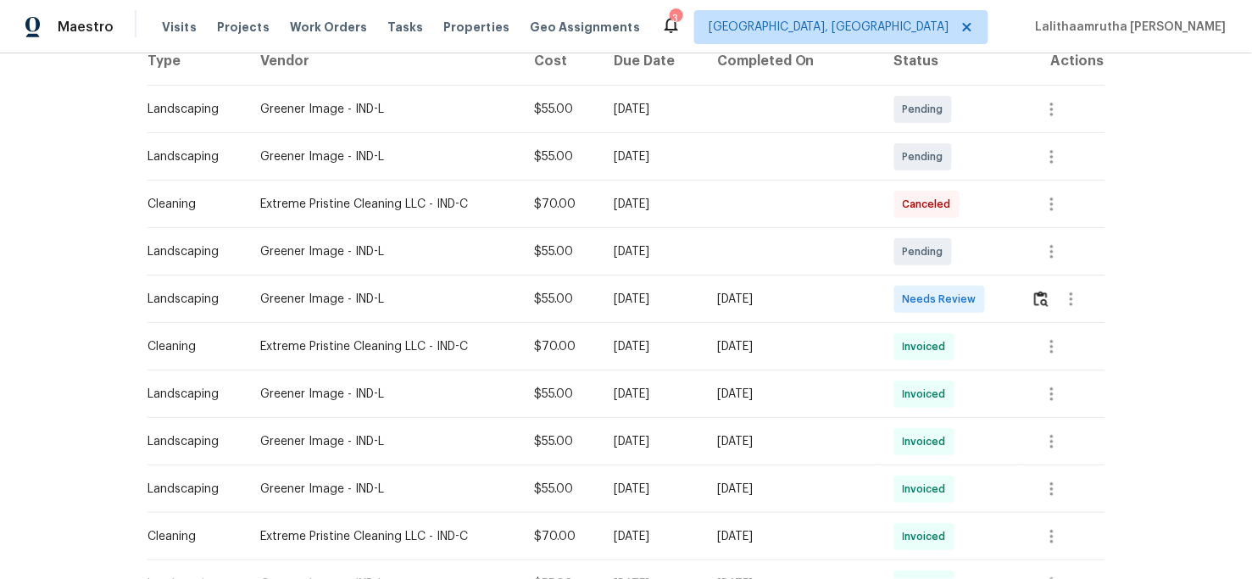
scroll to position [282, 0]
click at [1038, 285] on button "button" at bounding box center [1040, 298] width 19 height 41
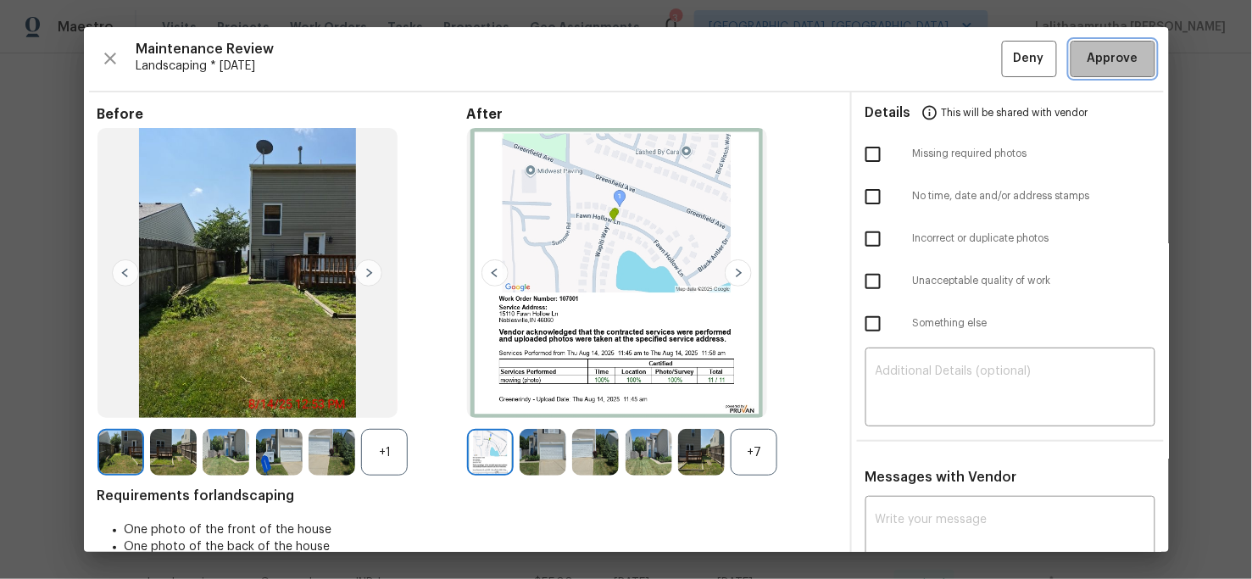
click at [1087, 59] on span "Approve" at bounding box center [1112, 58] width 51 height 21
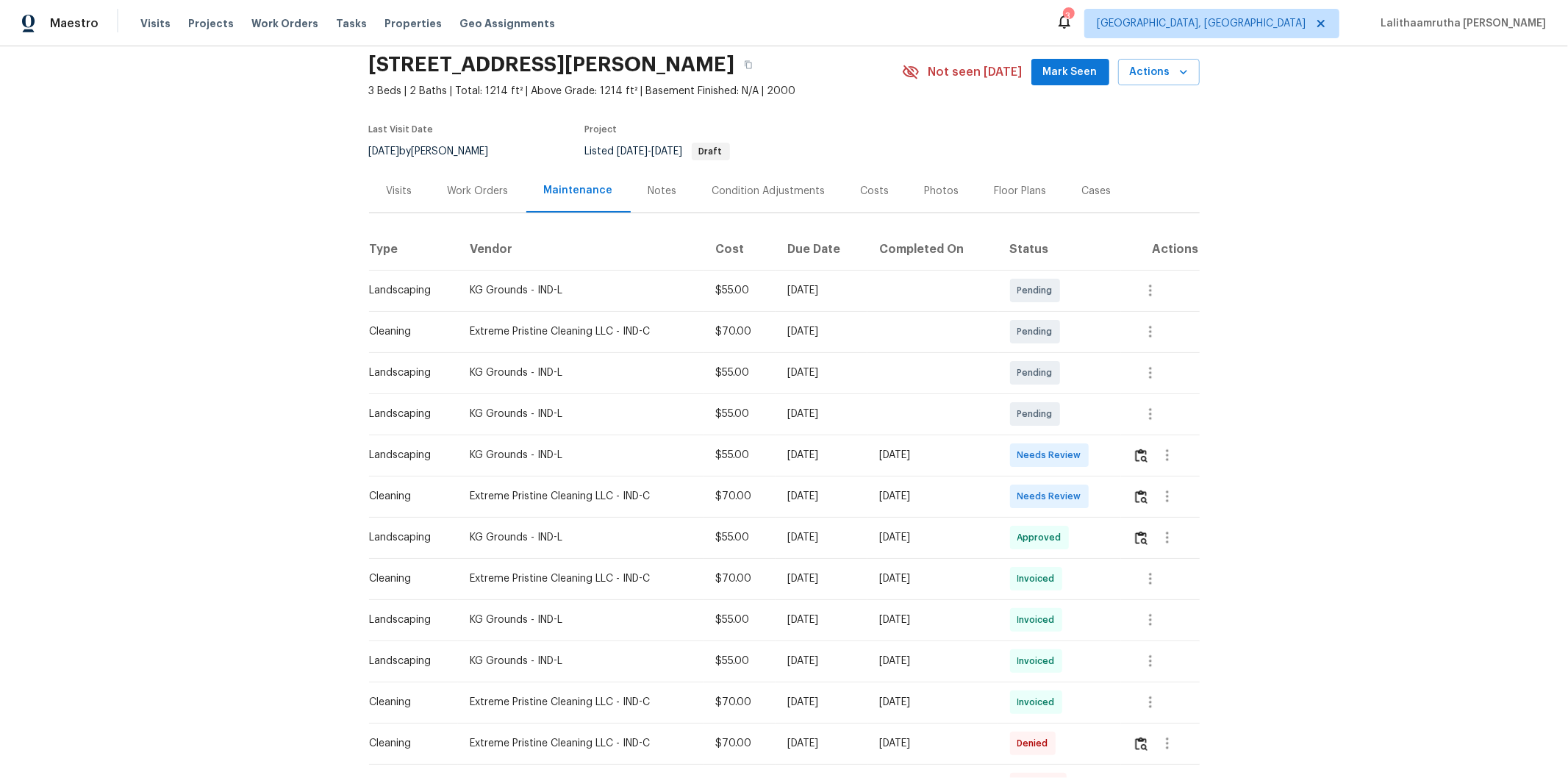
scroll to position [82, 0]
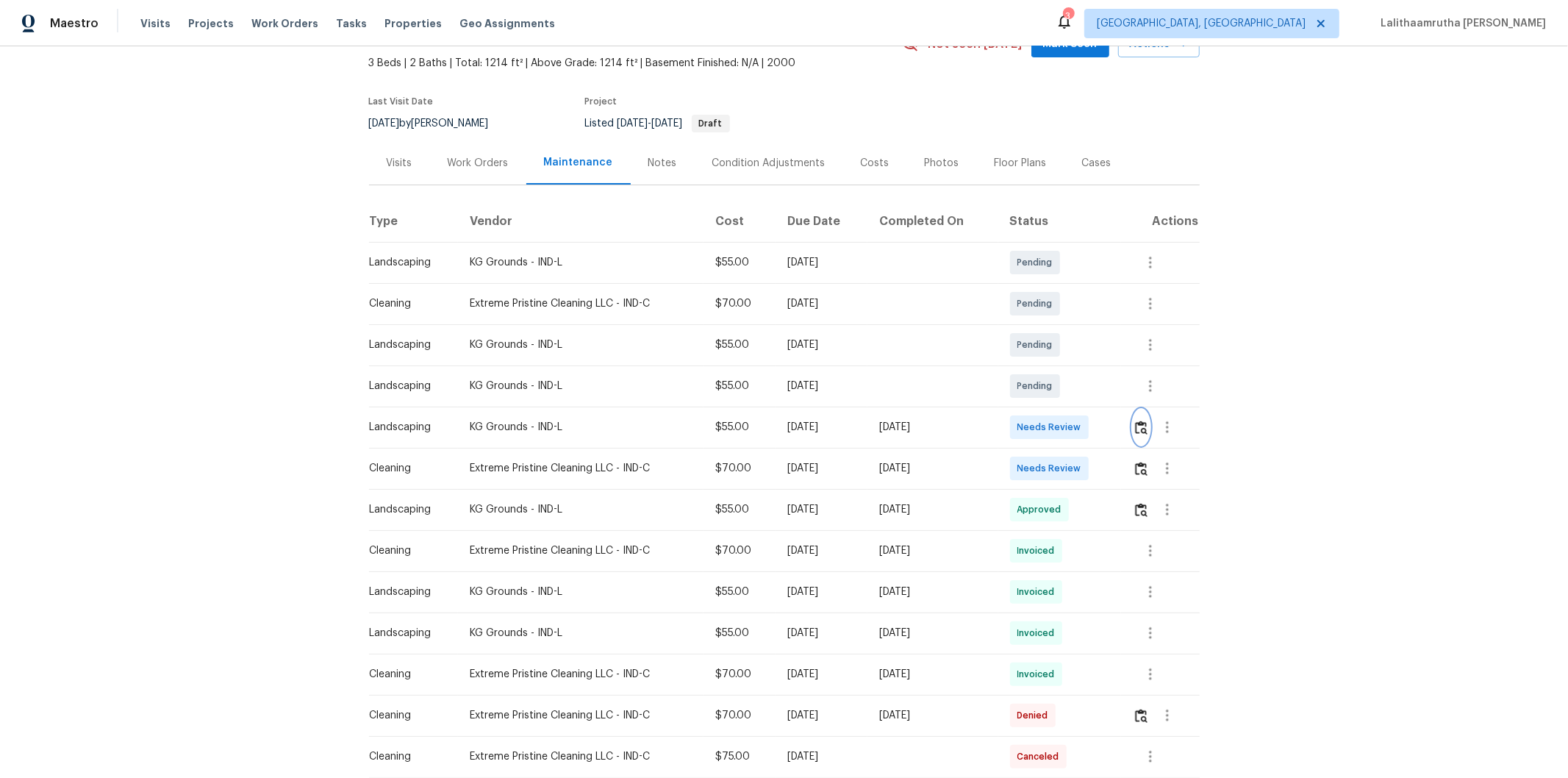
click at [1115, 426] on img "button" at bounding box center [1141, 428] width 12 height 14
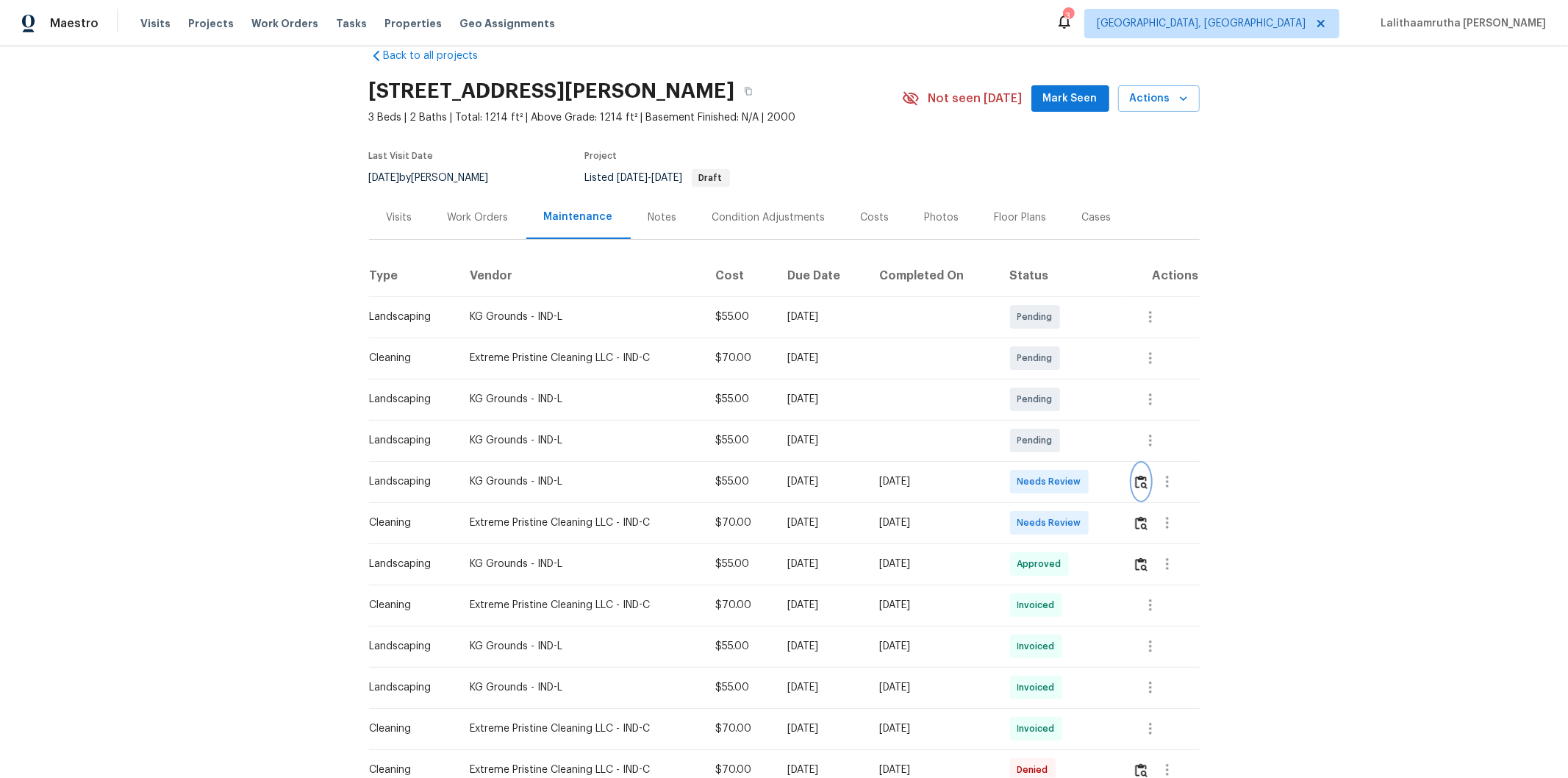
scroll to position [0, 0]
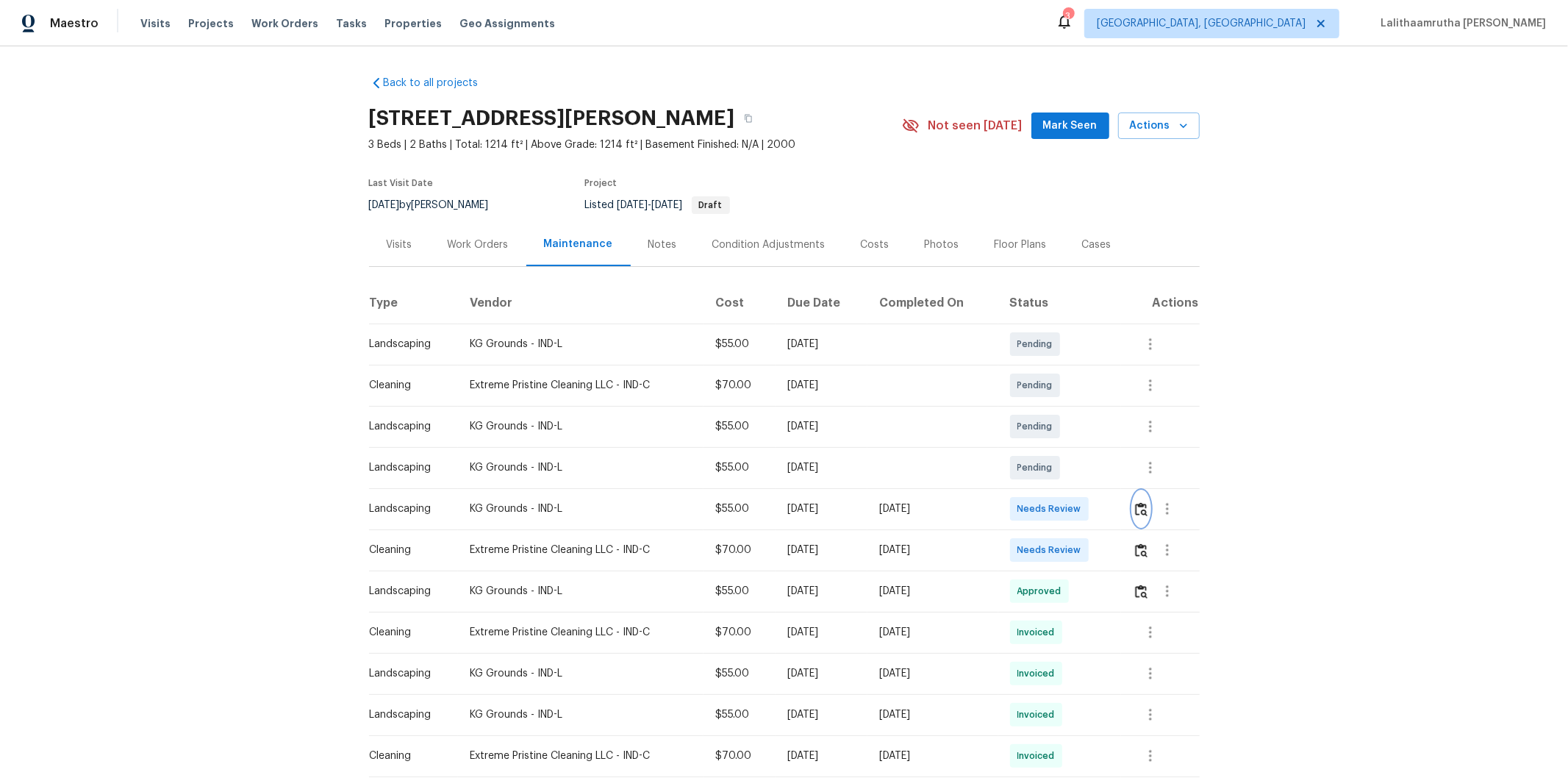
click at [1115, 508] on img "button" at bounding box center [1141, 509] width 12 height 14
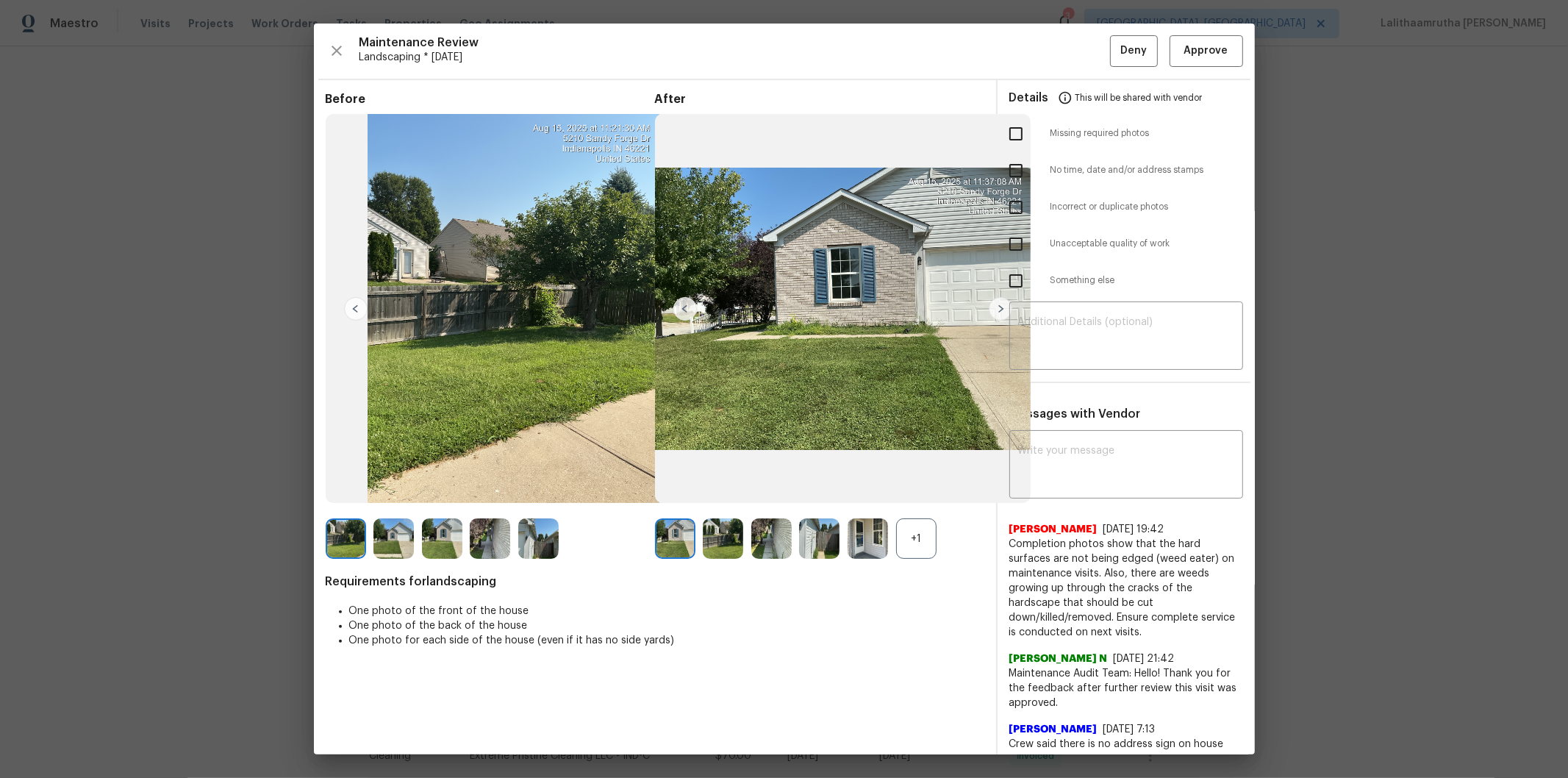
click at [1115, 71] on div "Maintenance Review Landscaping * Mon, Aug 11 Deny Approve Before After +1 Requi…" at bounding box center [784, 389] width 941 height 730
click at [1115, 62] on button "Approve" at bounding box center [1206, 51] width 74 height 31
click at [1115, 53] on button "Approve" at bounding box center [1206, 51] width 74 height 31
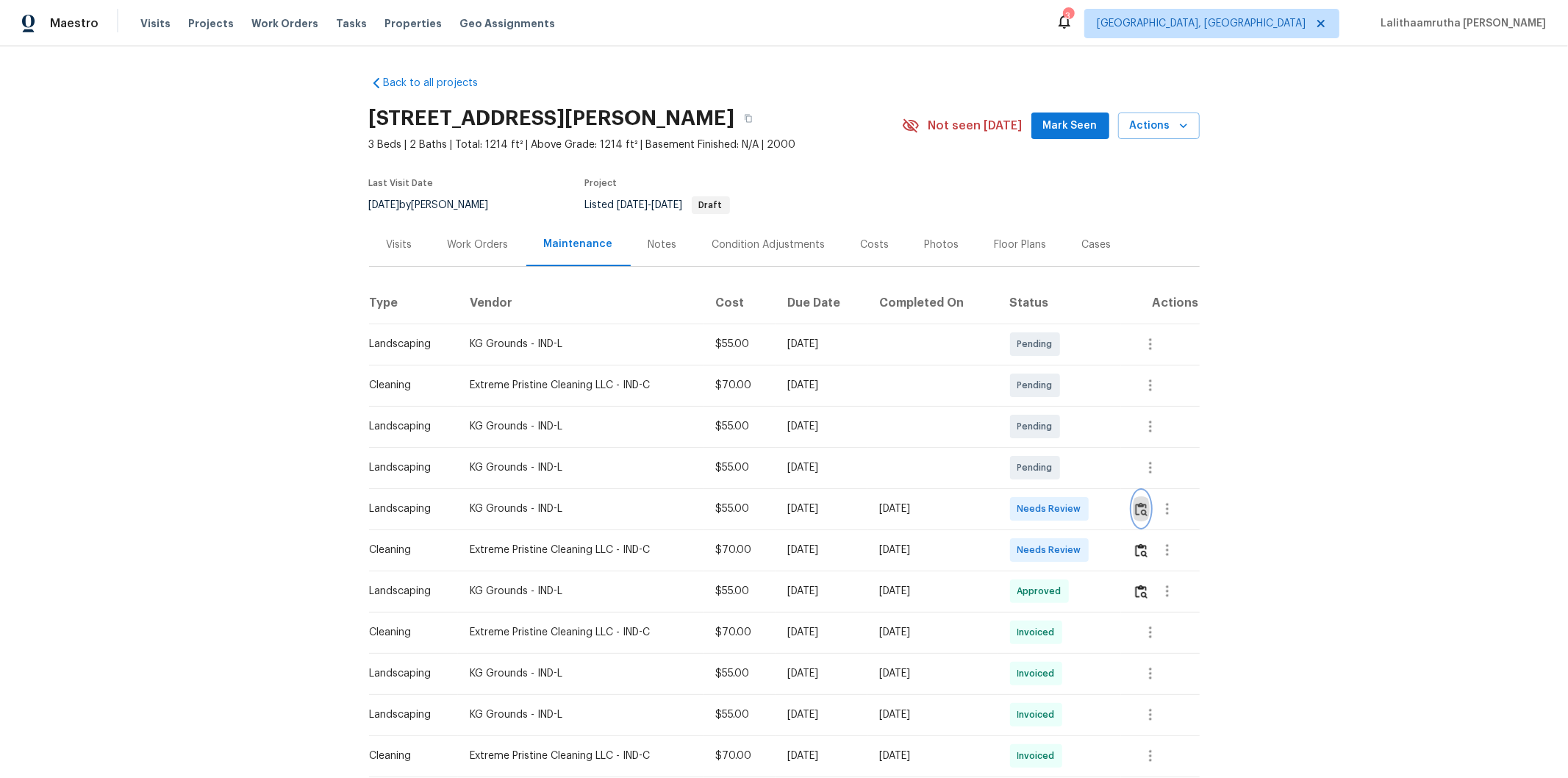
click at [1115, 507] on img "button" at bounding box center [1141, 509] width 12 height 14
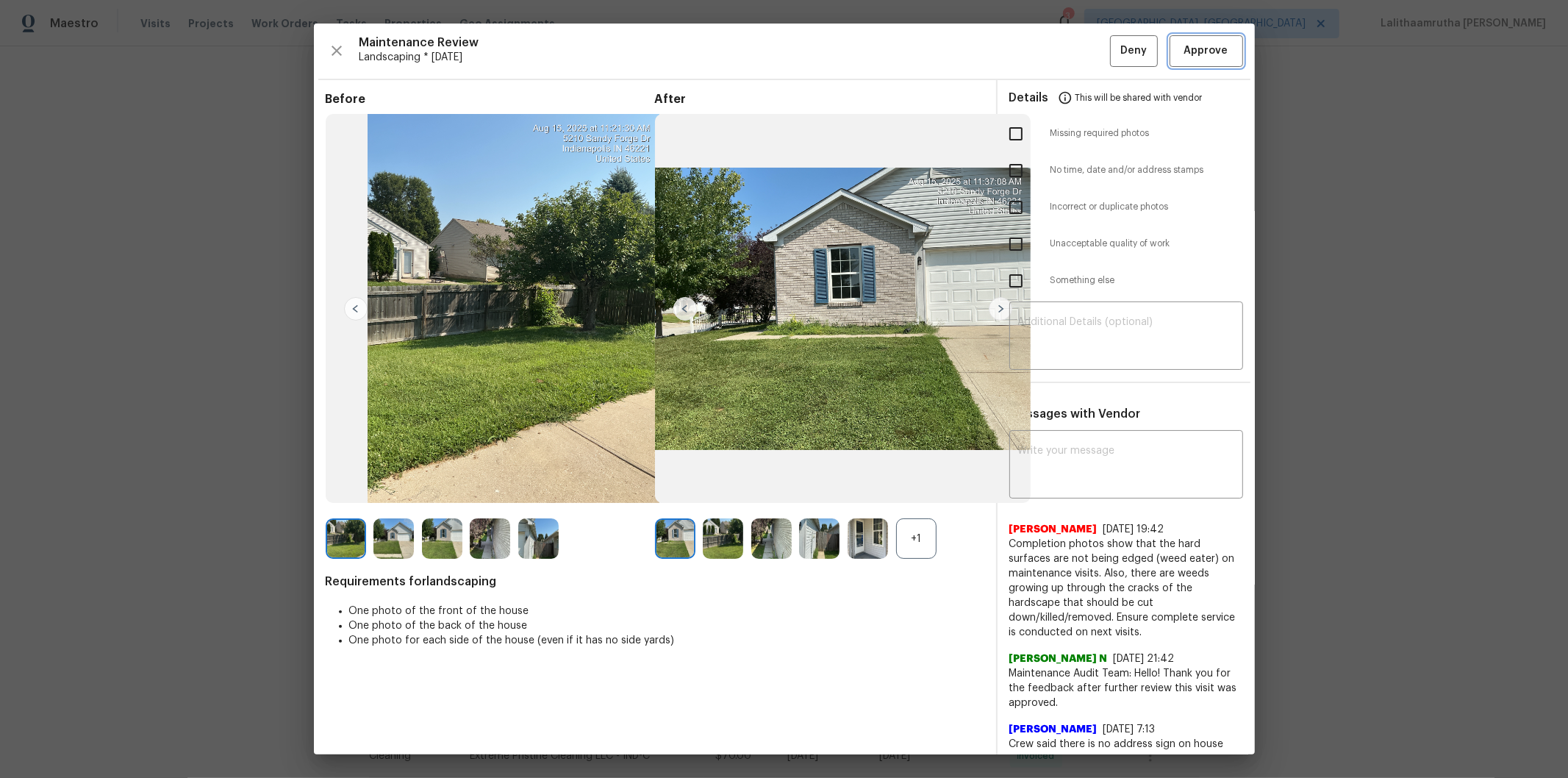
click at [1115, 46] on span "Approve" at bounding box center [1206, 50] width 44 height 18
click at [1115, 46] on div "Maintenance Review Landscaping * Mon, Aug 11 Deny" at bounding box center [784, 51] width 918 height 31
click at [1115, 46] on span "Approve" at bounding box center [1206, 50] width 44 height 18
click at [1115, 46] on div "Maintenance Review Landscaping * Mon, Aug 11 Deny" at bounding box center [784, 51] width 918 height 31
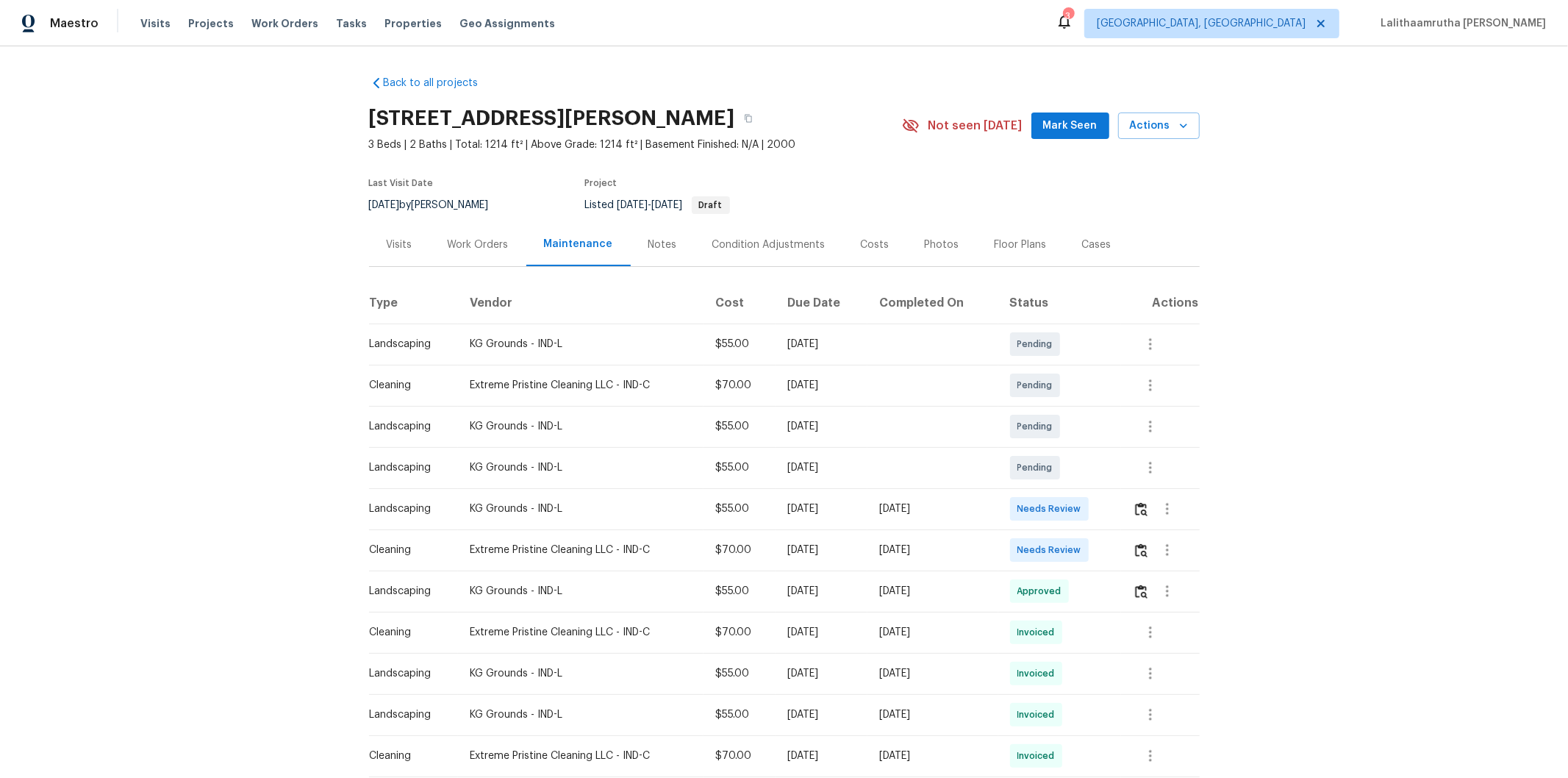
click at [1115, 486] on div "Back to all projects 5210 Sandy Forge Dr, Indianapolis, IN 46221 3 Beds | 2 Bat…" at bounding box center [784, 411] width 1568 height 731
click at [1115, 508] on img "button" at bounding box center [1141, 509] width 12 height 14
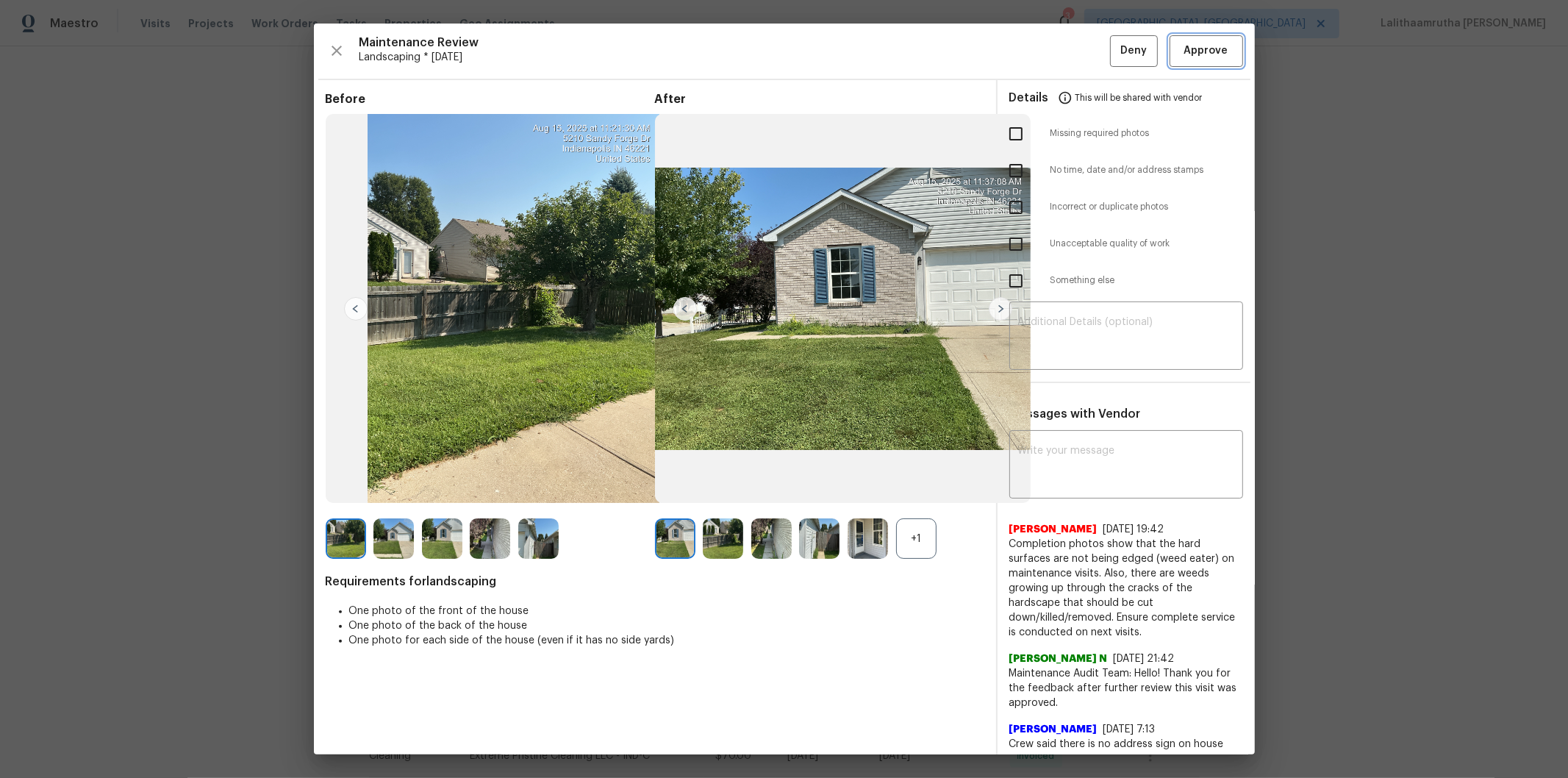
click at [1115, 49] on span "Approve" at bounding box center [1206, 50] width 44 height 18
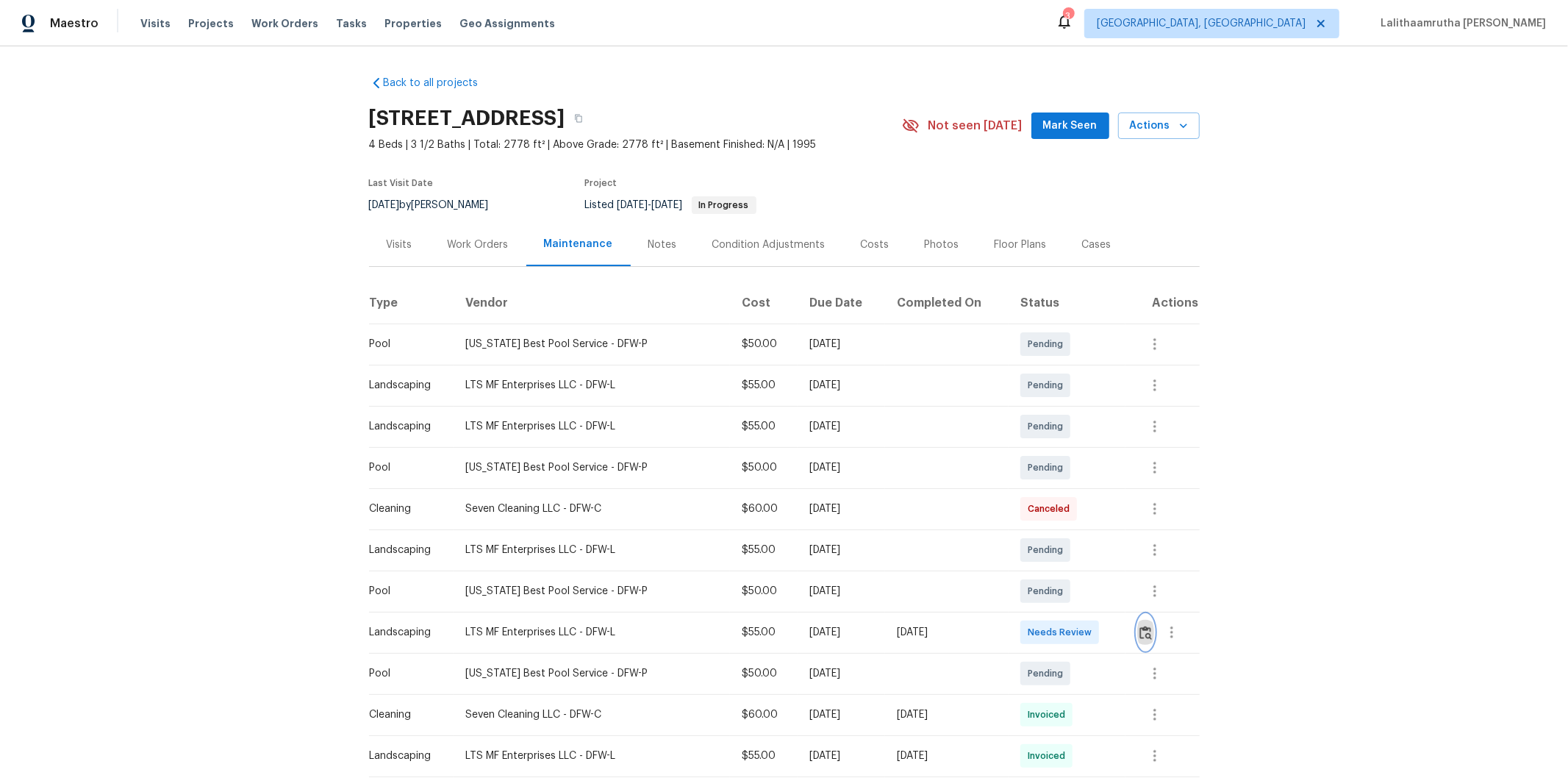
click at [1115, 522] on img "button" at bounding box center [1145, 632] width 12 height 14
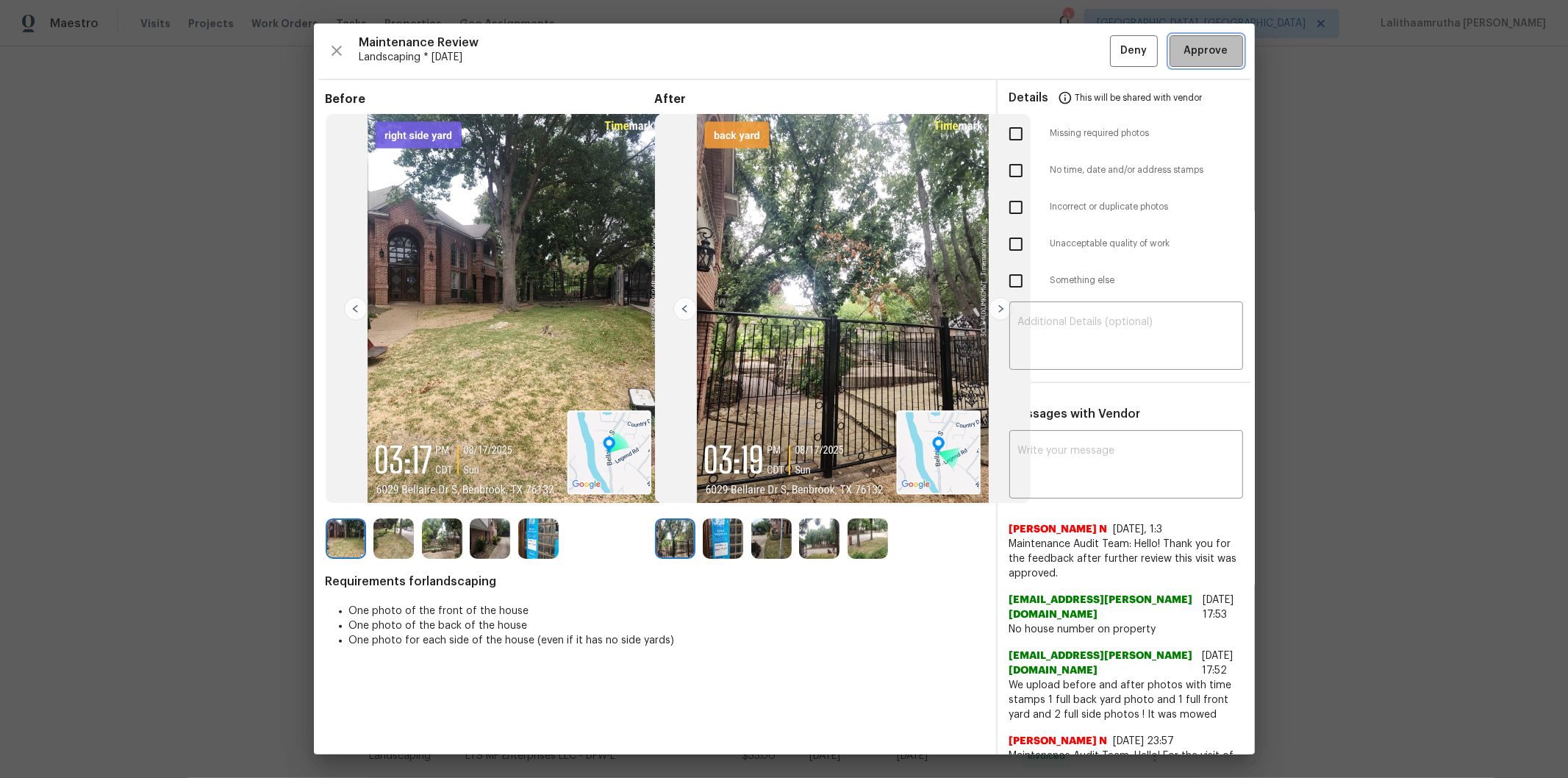
click at [1115, 42] on span "Approve" at bounding box center [1206, 50] width 44 height 18
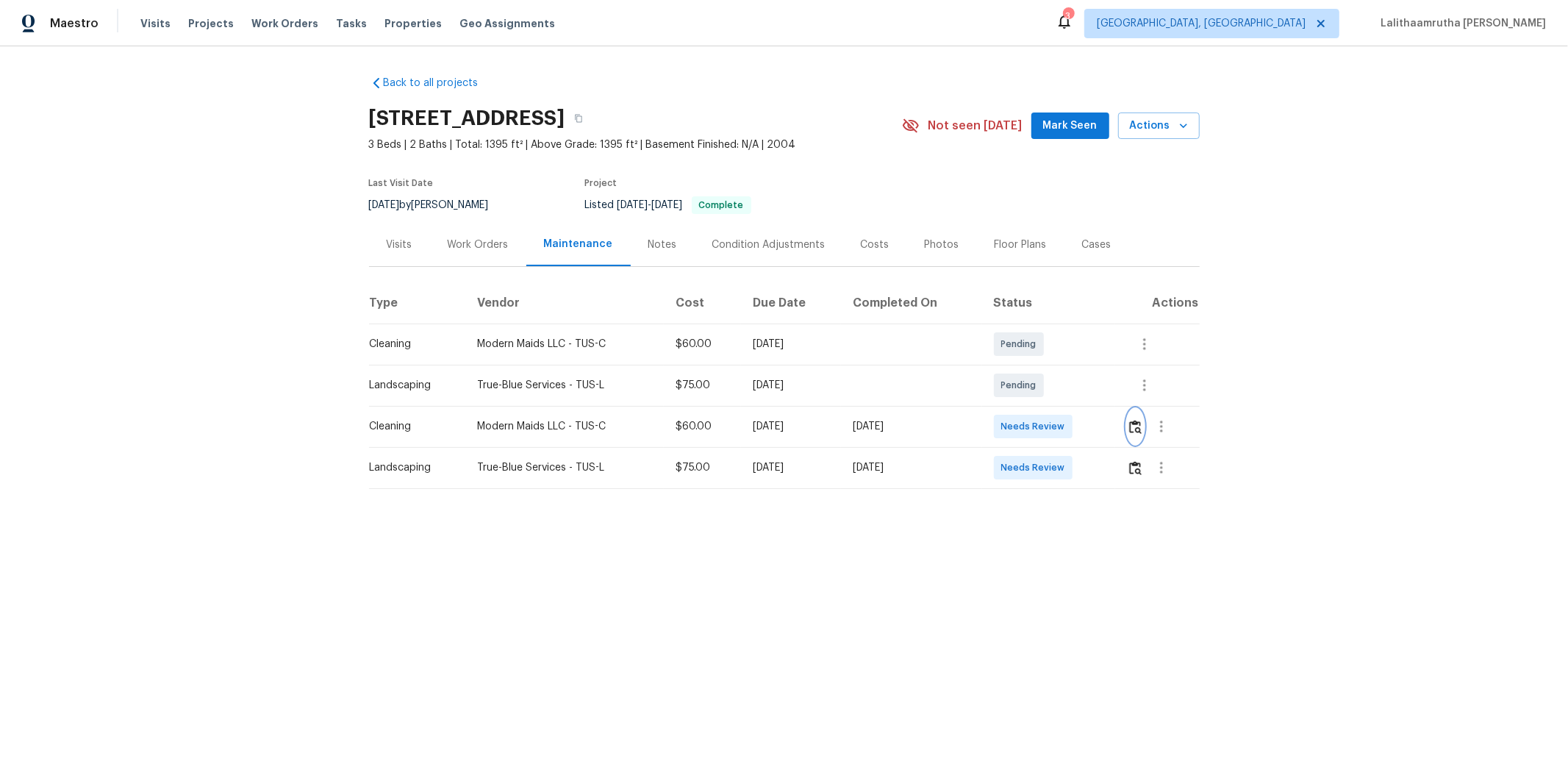
click at [1115, 416] on button "button" at bounding box center [1135, 426] width 16 height 36
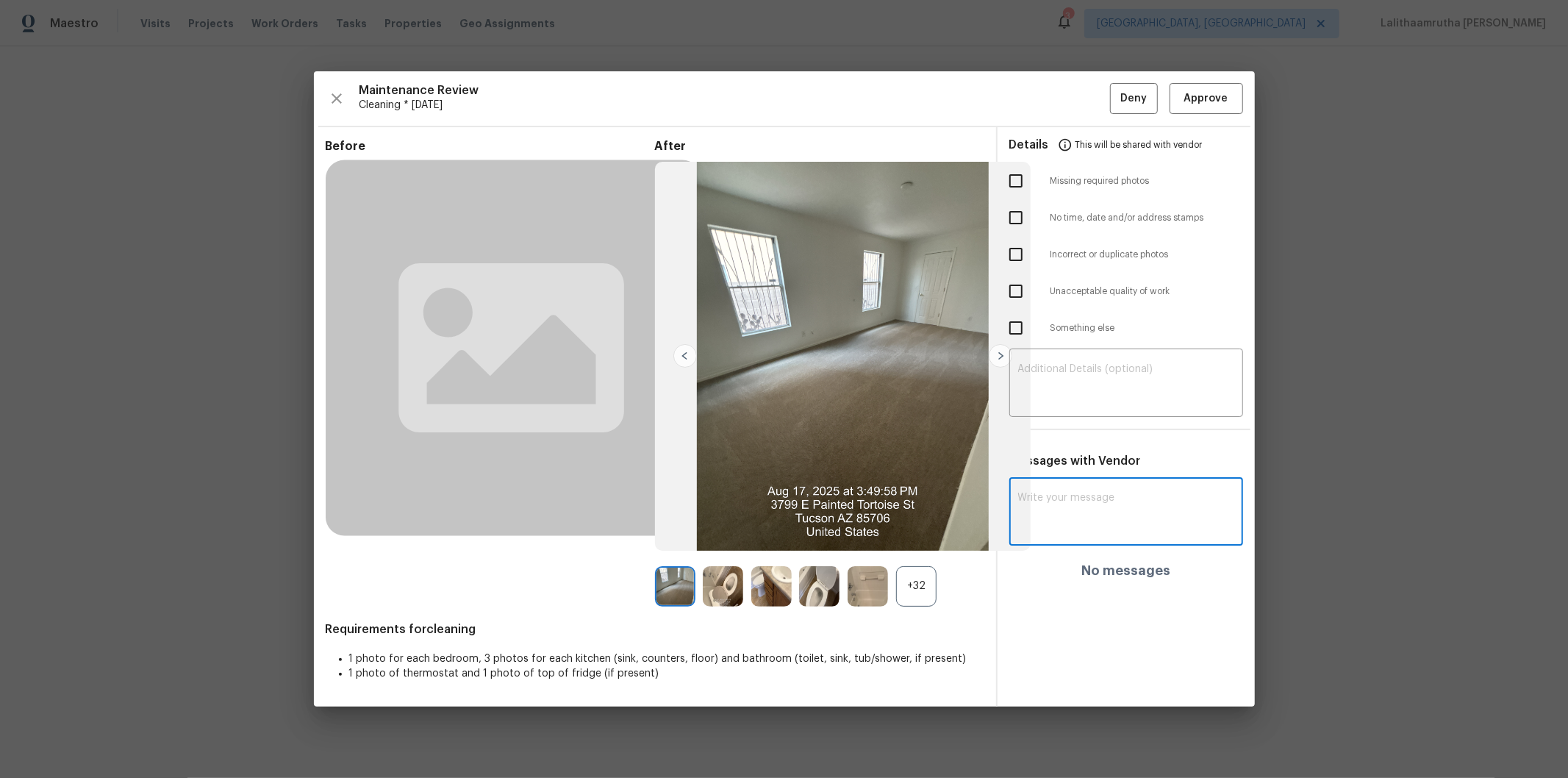
click at [1058, 503] on textarea at bounding box center [1126, 513] width 216 height 41
paste textarea "Maintenance Audit Team: Hello! After further review, the visit on 08/17/2025, h…"
type textarea "Maintenance Audit Team: Hello! After further review, the visit on 08/17/2025, h…"
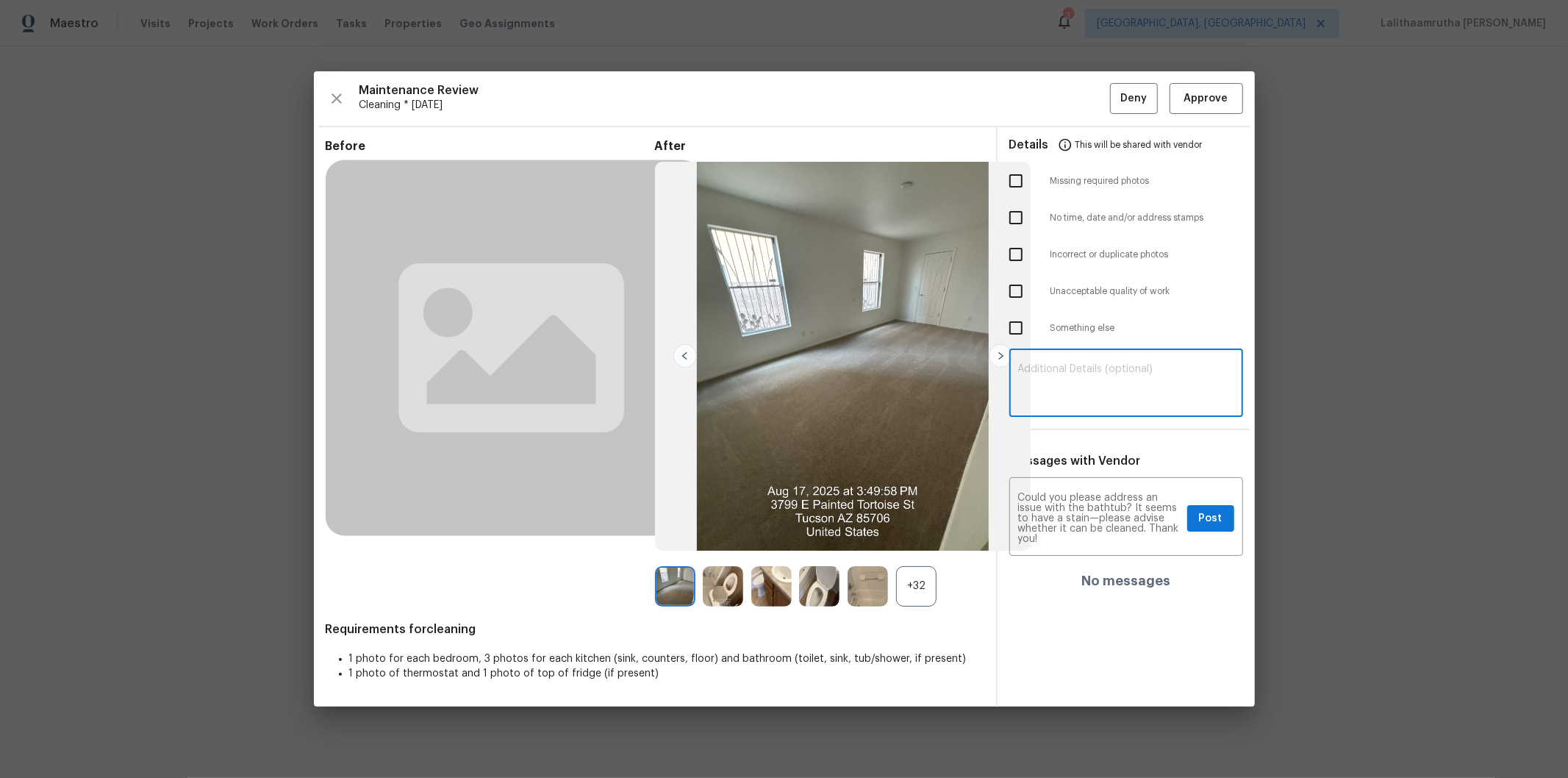
click at [1079, 376] on textarea at bounding box center [1126, 383] width 216 height 41
paste textarea "Maintenance Audit Team: Hello! After further review, the visit on 08/17/2025, h…"
type textarea "Maintenance Audit Team: Hello! After further review, the visit on 08/17/2025, h…"
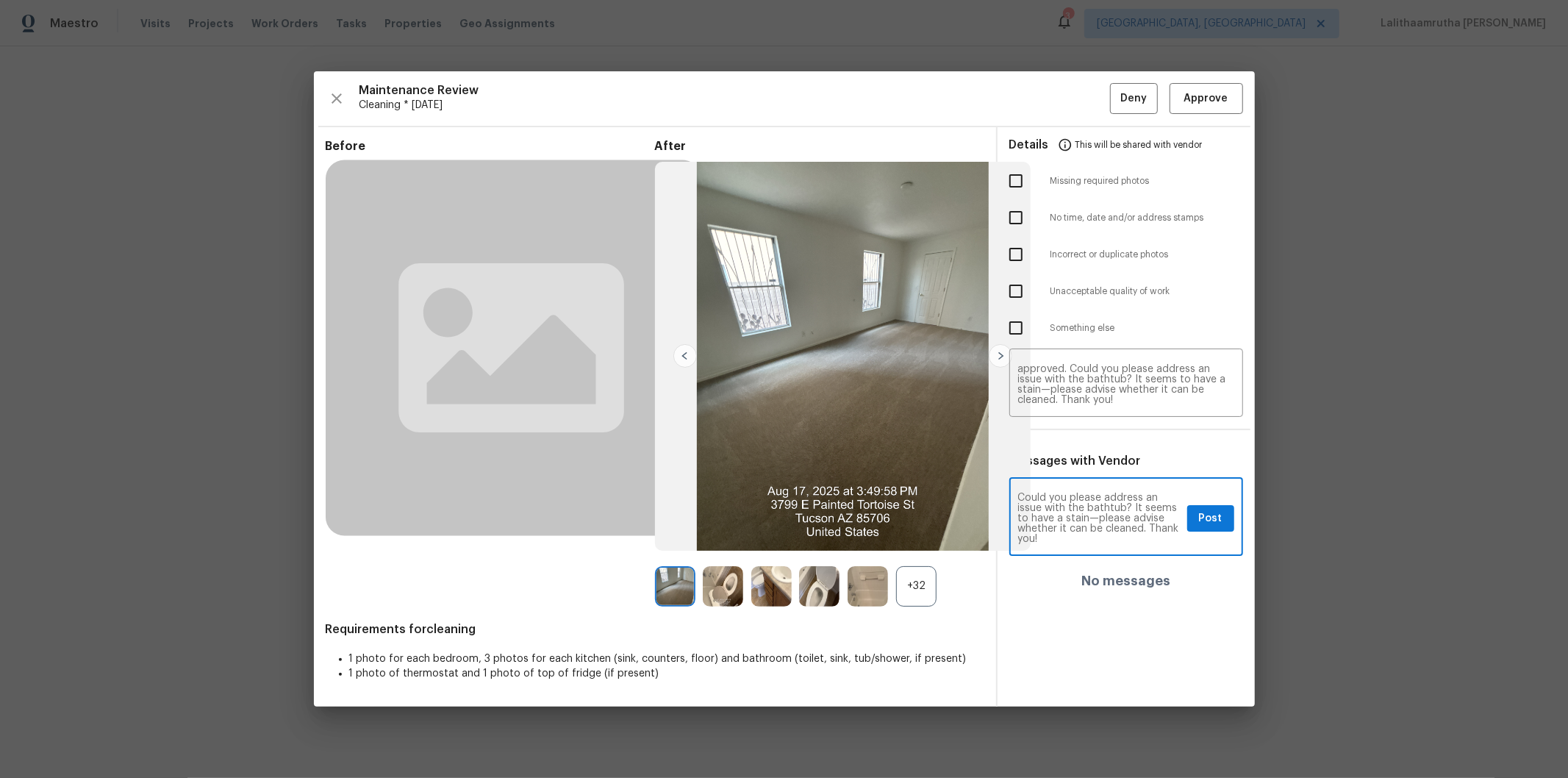
scroll to position [51, 0]
click at [1115, 518] on span "Post" at bounding box center [1210, 518] width 23 height 18
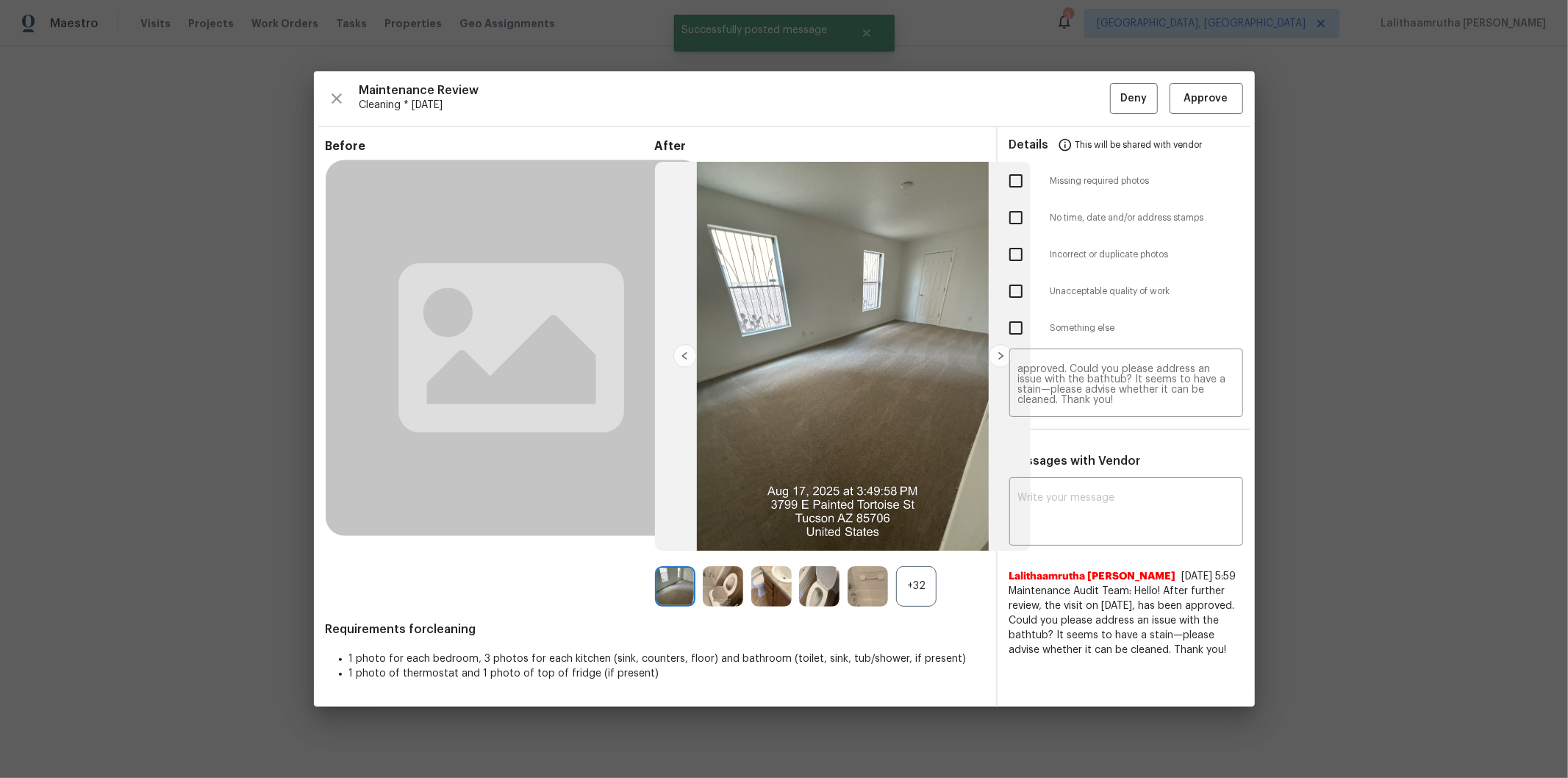
scroll to position [0, 0]
click at [1115, 86] on button "Approve" at bounding box center [1206, 99] width 74 height 31
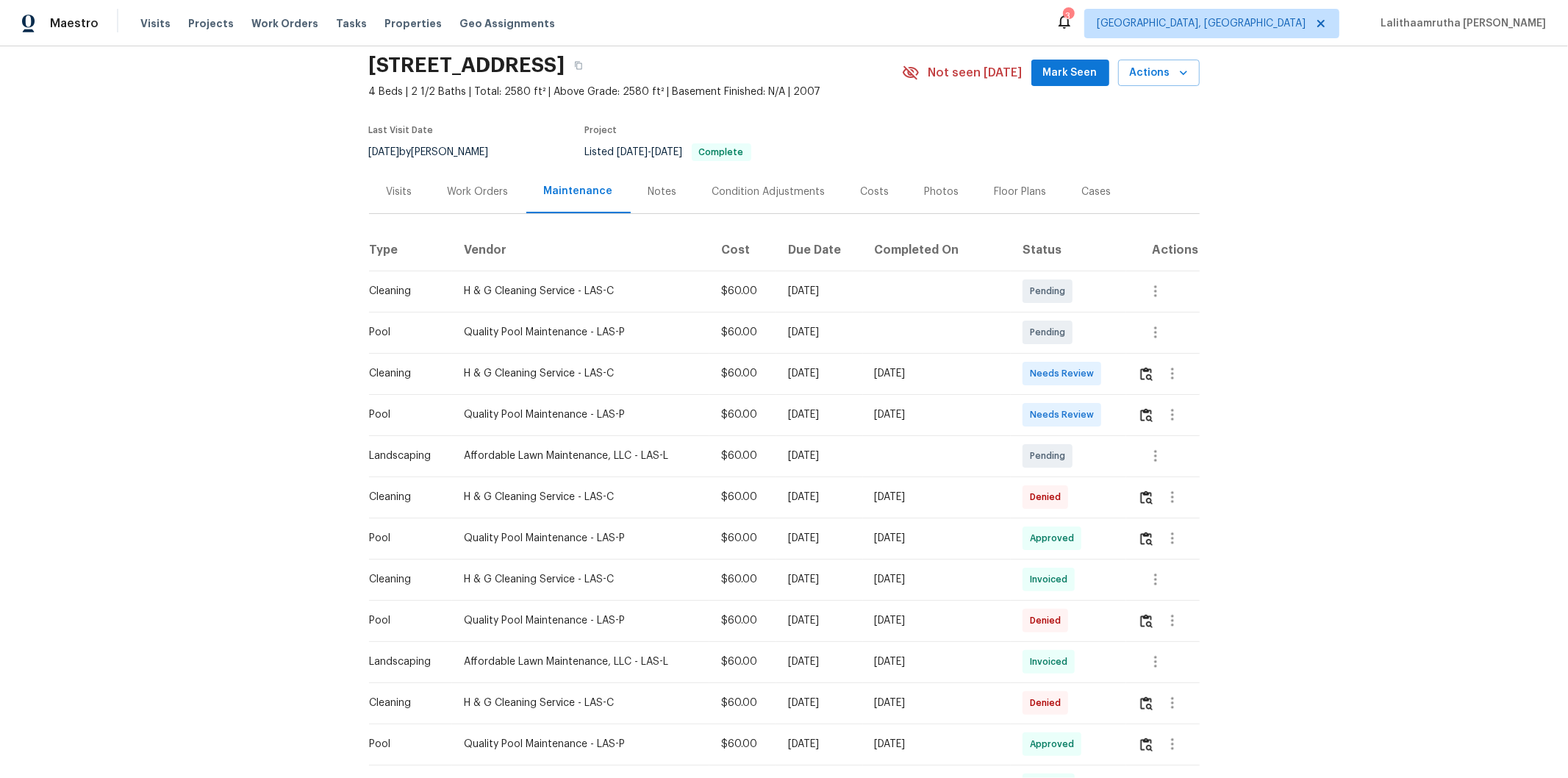
scroll to position [82, 0]
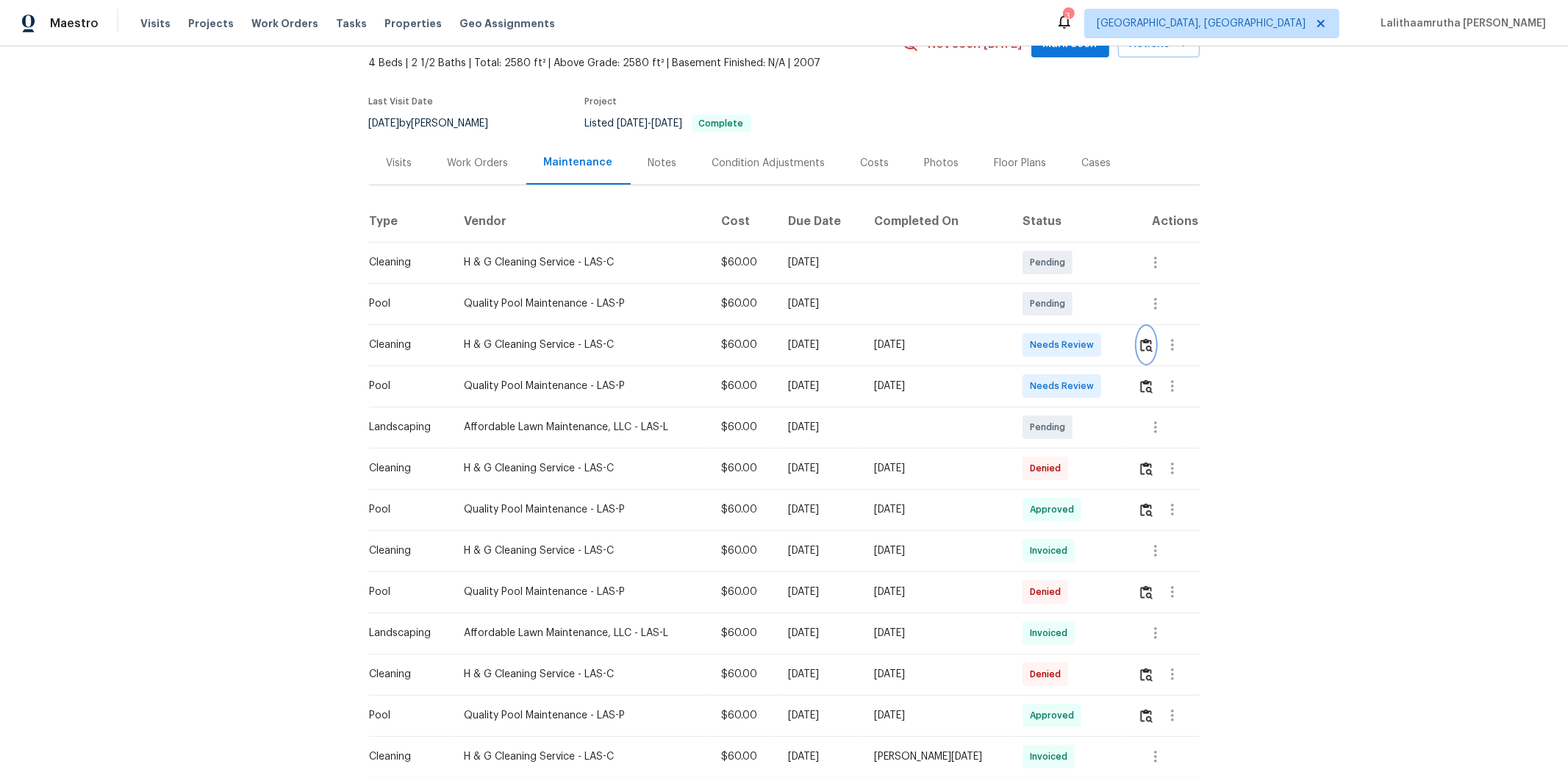
click at [1115, 349] on img "button" at bounding box center [1146, 345] width 12 height 14
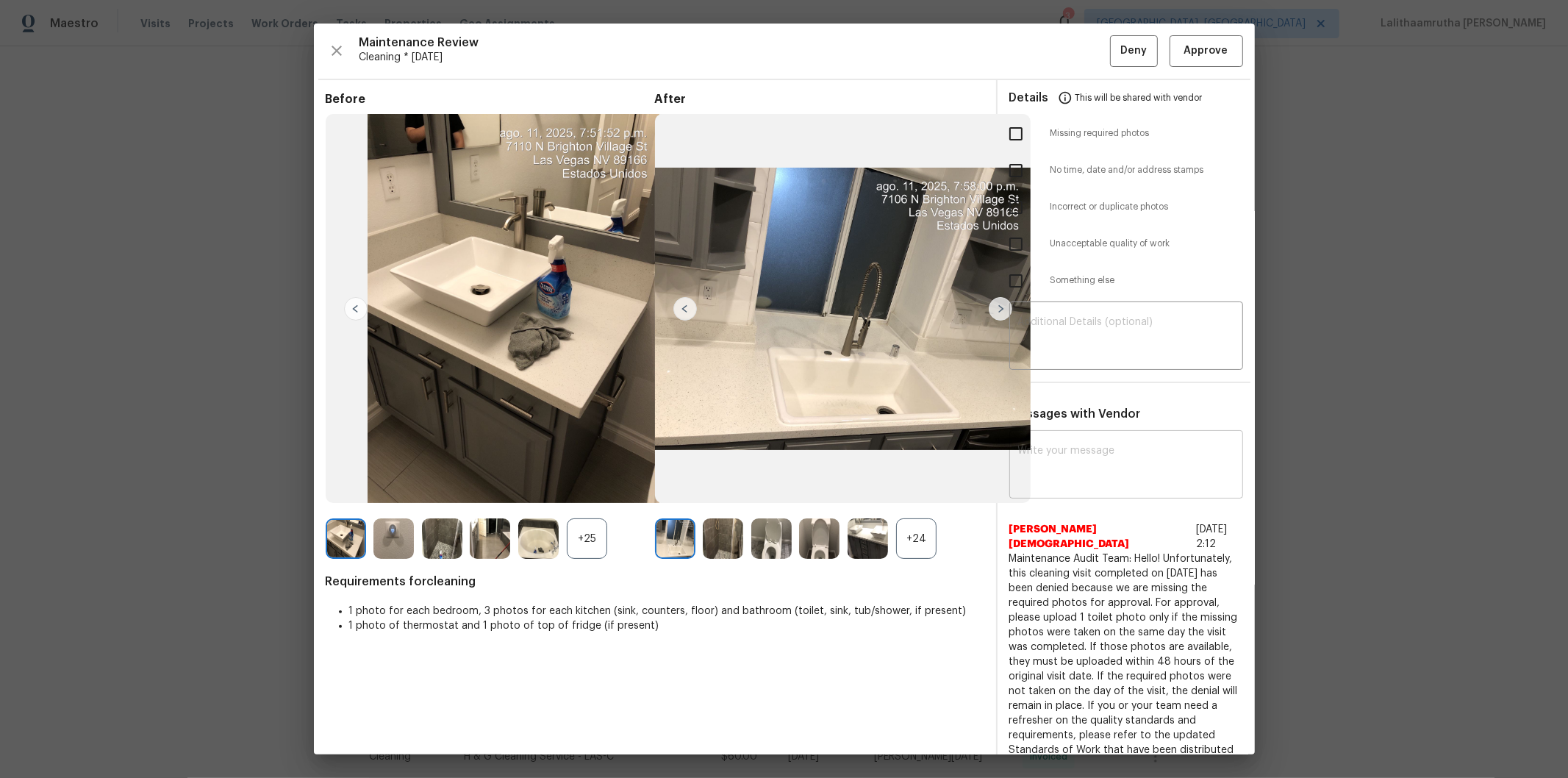
click at [1105, 495] on div "x ​" at bounding box center [1125, 466] width 233 height 65
click at [1112, 460] on textarea at bounding box center [1126, 466] width 216 height 41
paste textarea "Maintenance Audit Team: Hello! Unfortunately, this cleaning visit completed on …"
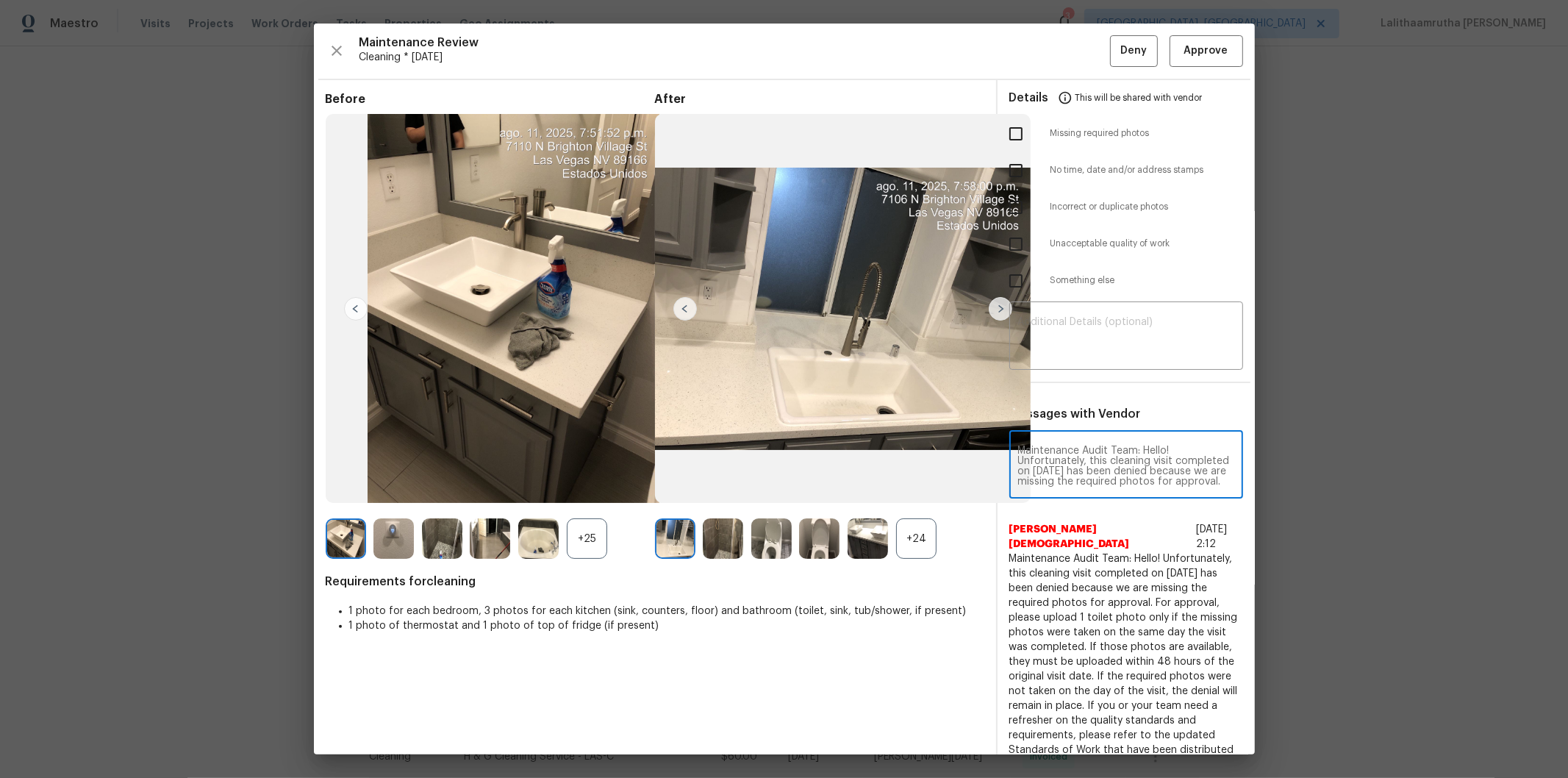
scroll to position [226, 0]
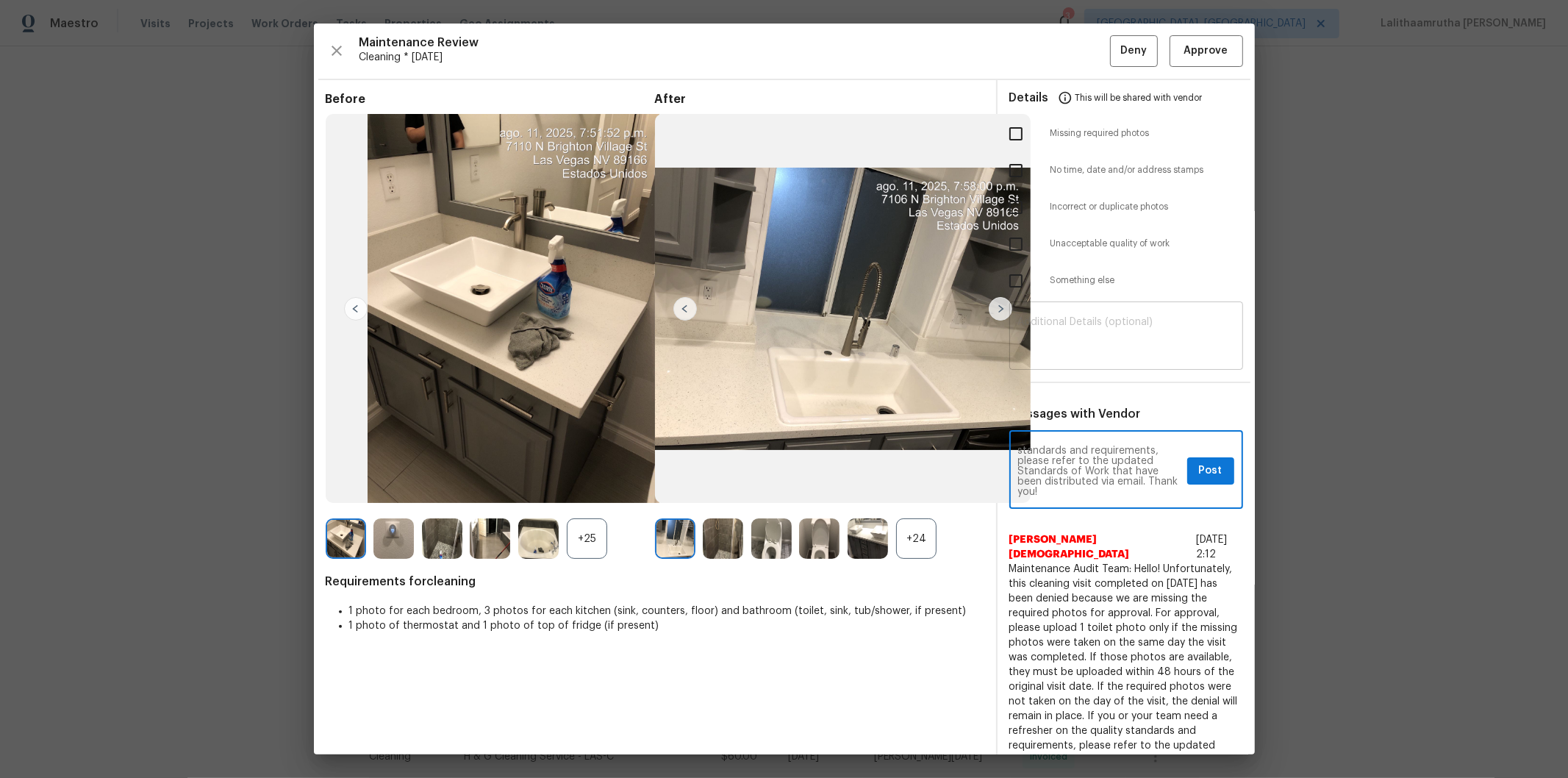
type textarea "Maintenance Audit Team: Hello! Unfortunately, this cleaning visit completed on …"
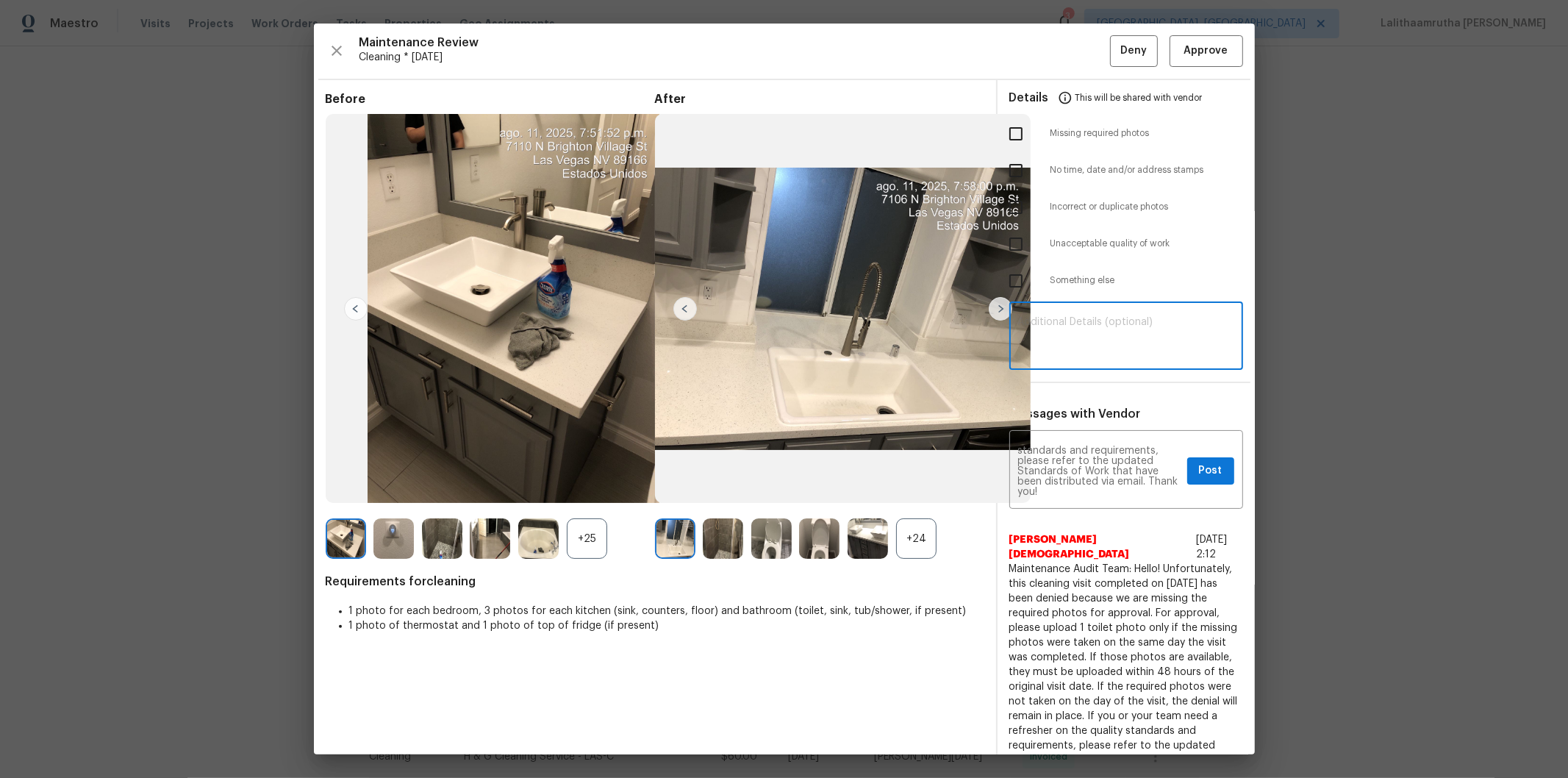
click at [1093, 333] on textarea at bounding box center [1126, 337] width 216 height 41
paste textarea "Maintenance Audit Team: Hello! Unfortunately, this cleaning visit completed on …"
type textarea "Maintenance Audit Team: Hello! Unfortunately, this cleaning visit completed on …"
click at [1009, 130] on input "checkbox" at bounding box center [1016, 134] width 31 height 31
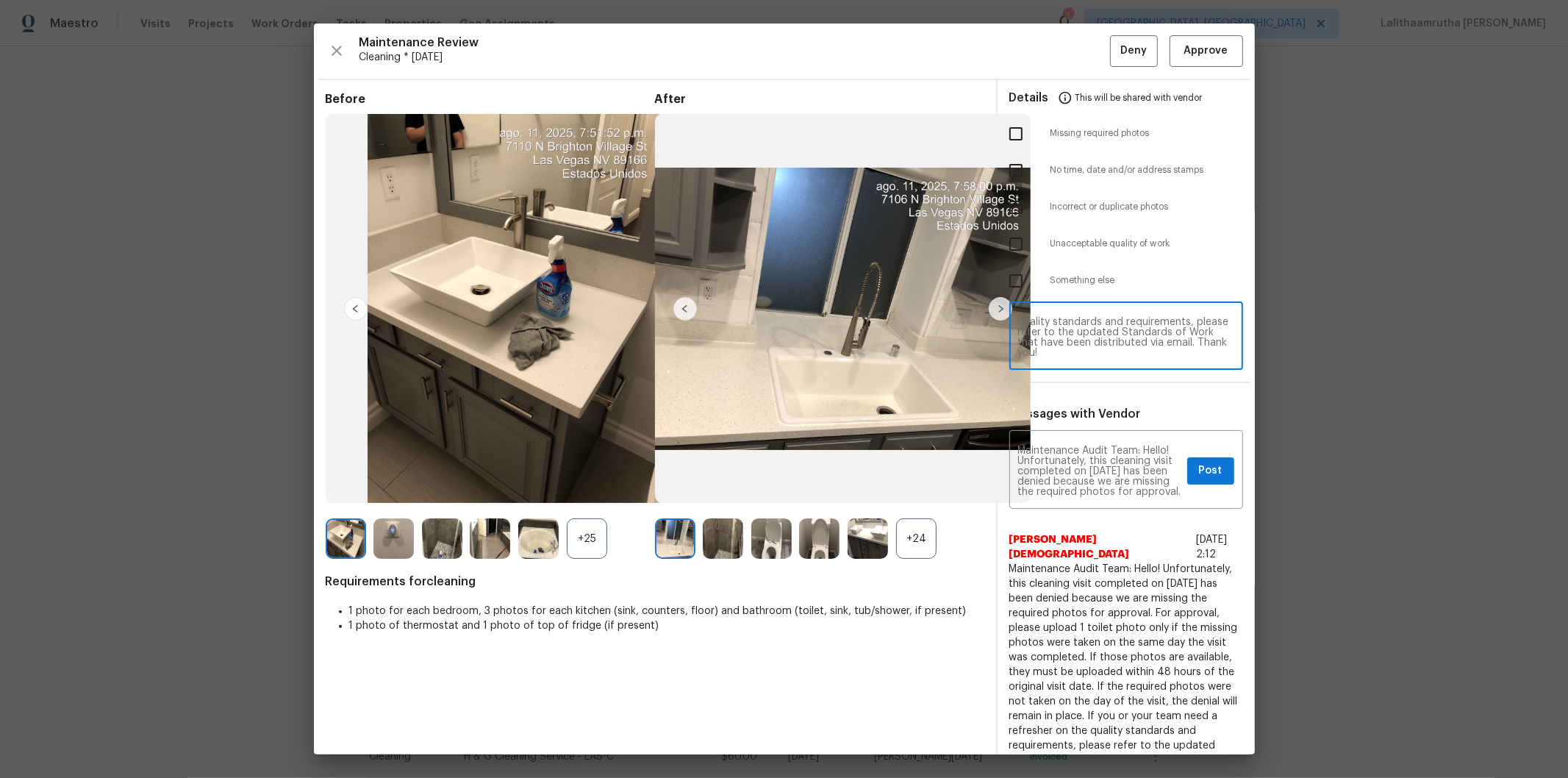
checkbox input "true"
